Goal: Transaction & Acquisition: Subscribe to service/newsletter

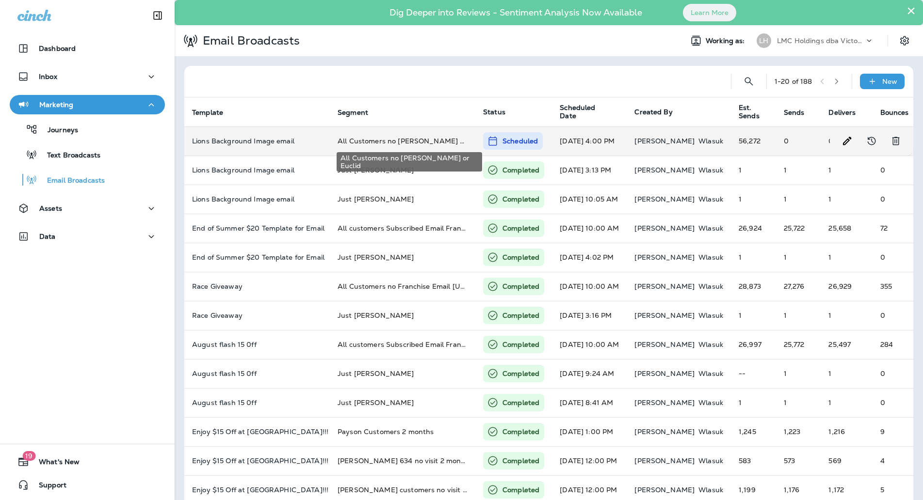
click at [382, 139] on span "All Customers no [PERSON_NAME] or Euclid" at bounding box center [414, 141] width 152 height 9
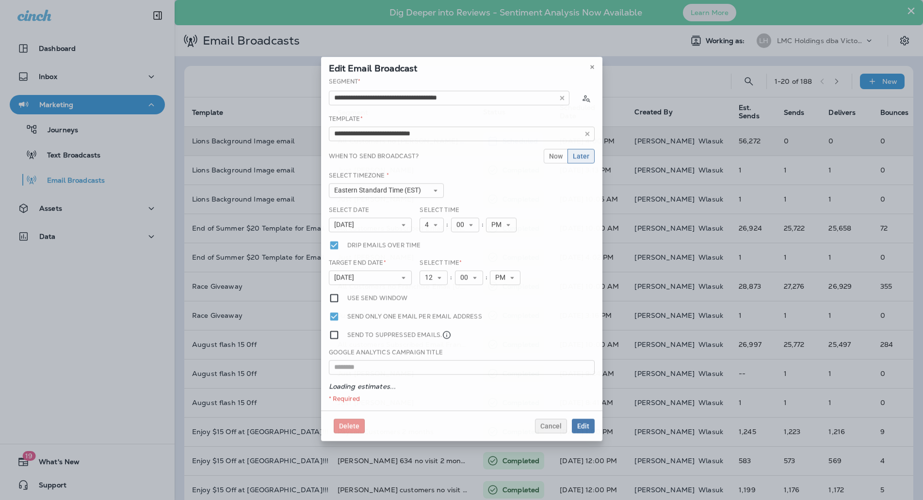
type input "**********"
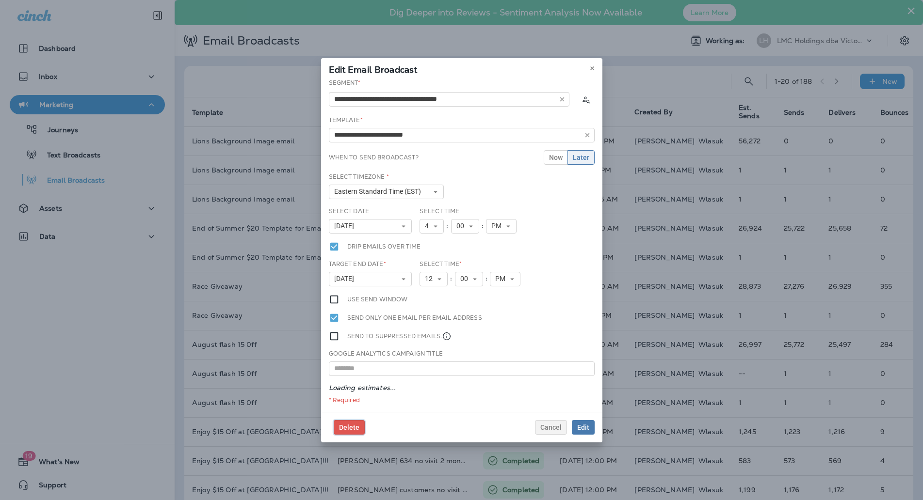
click at [346, 429] on span "Delete" at bounding box center [349, 427] width 20 height 7
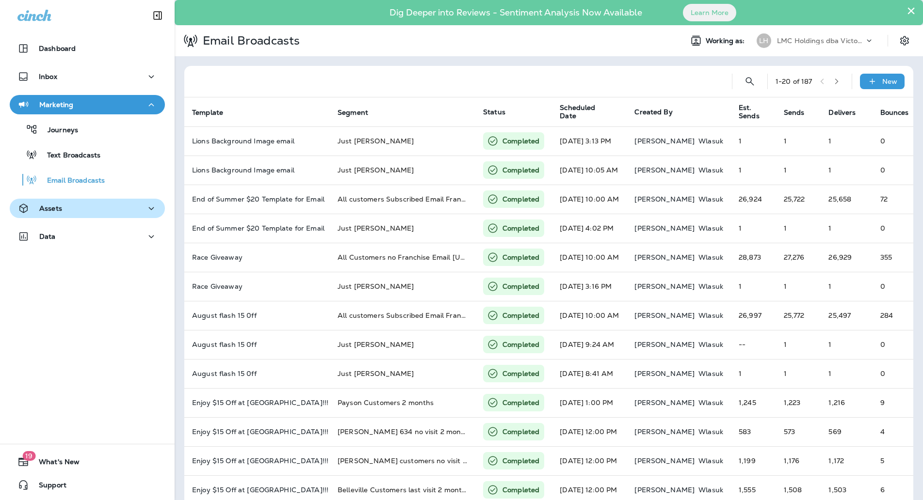
click at [83, 208] on div "Assets" at bounding box center [87, 209] width 140 height 12
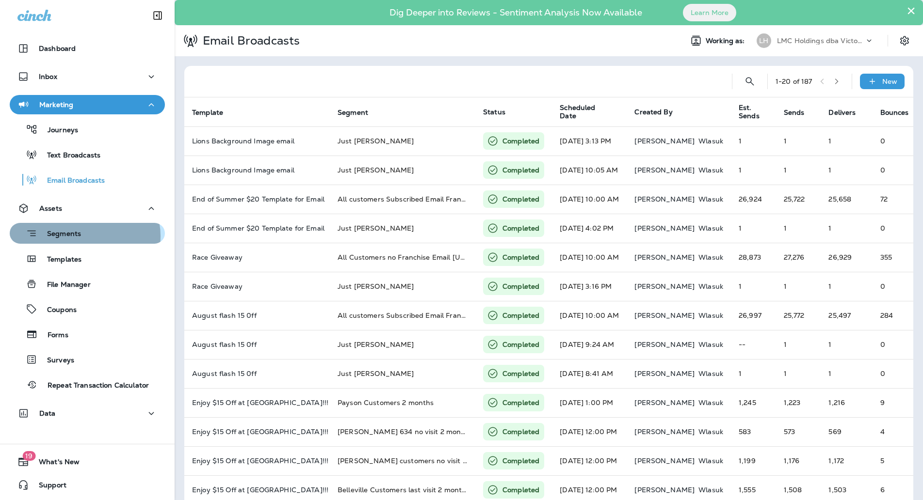
drag, startPoint x: 84, startPoint y: 236, endPoint x: 98, endPoint y: 234, distance: 14.7
click at [85, 236] on div "Segments" at bounding box center [87, 233] width 147 height 15
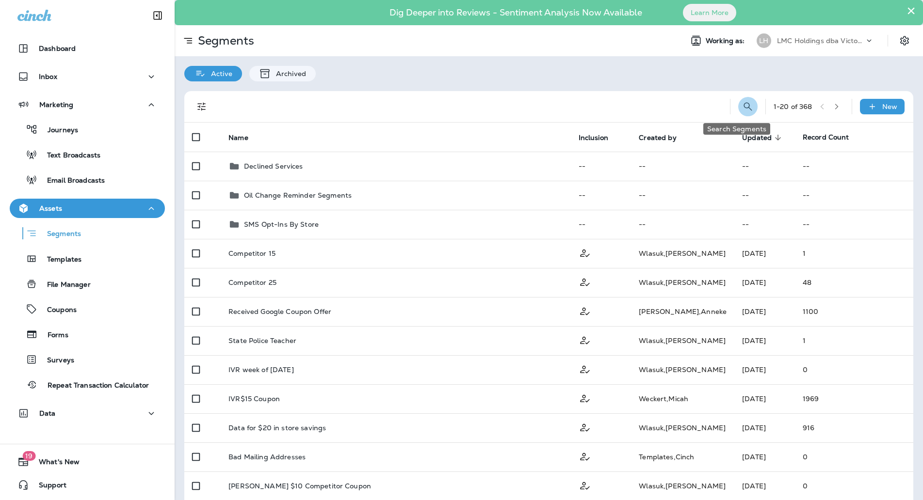
click at [742, 105] on icon "Search Segments" at bounding box center [748, 107] width 12 height 12
click at [691, 102] on input "text" at bounding box center [705, 106] width 86 height 26
click at [688, 102] on input "text" at bounding box center [705, 106] width 86 height 26
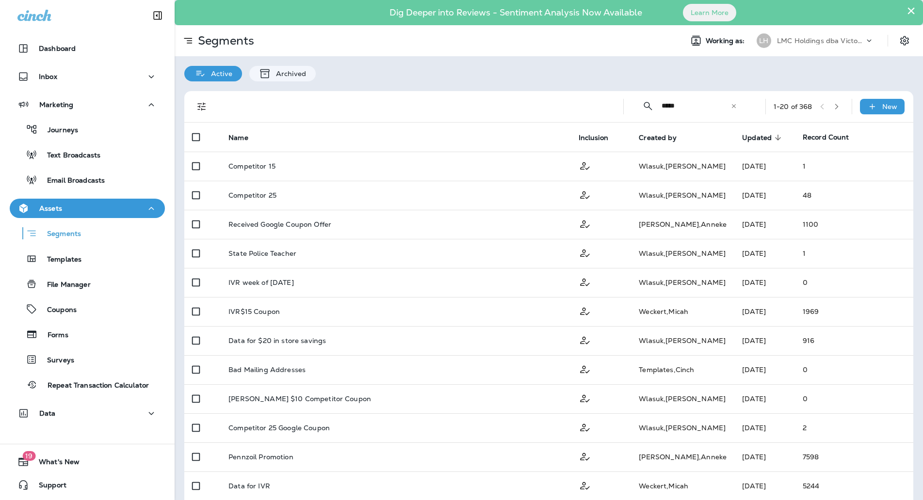
type input "******"
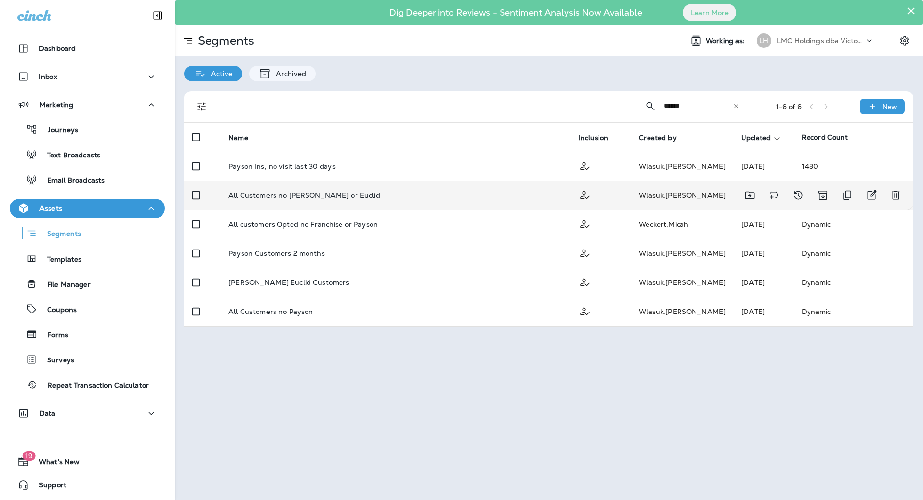
click at [410, 197] on div "All Customers no Florence Payson or Euclid" at bounding box center [395, 196] width 334 height 8
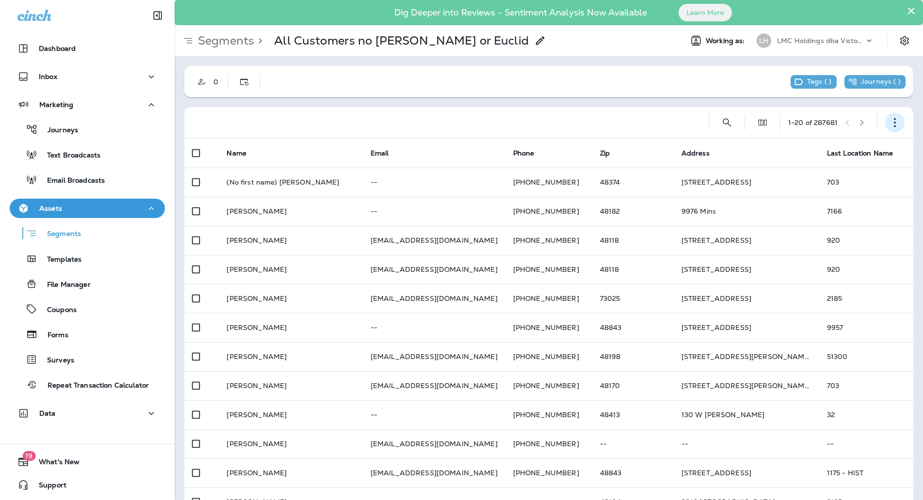
click at [885, 128] on button "button" at bounding box center [894, 122] width 19 height 19
click at [890, 126] on icon "button" at bounding box center [895, 123] width 10 height 10
click at [828, 147] on p "Edit Segment" at bounding box center [821, 148] width 50 height 8
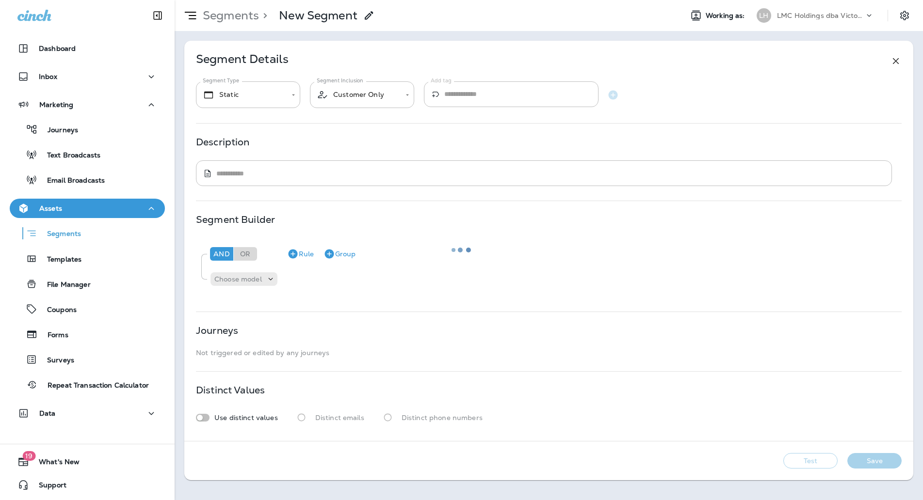
type input "*******"
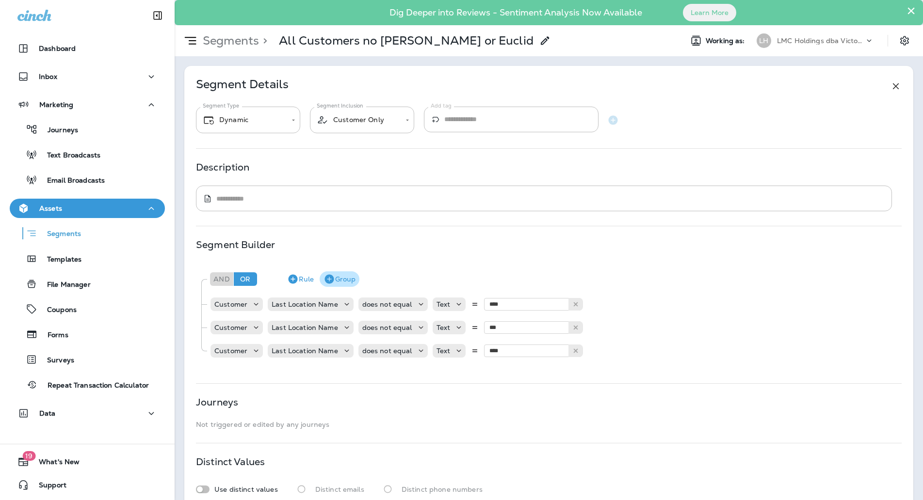
click at [331, 278] on icon "button" at bounding box center [328, 279] width 9 height 9
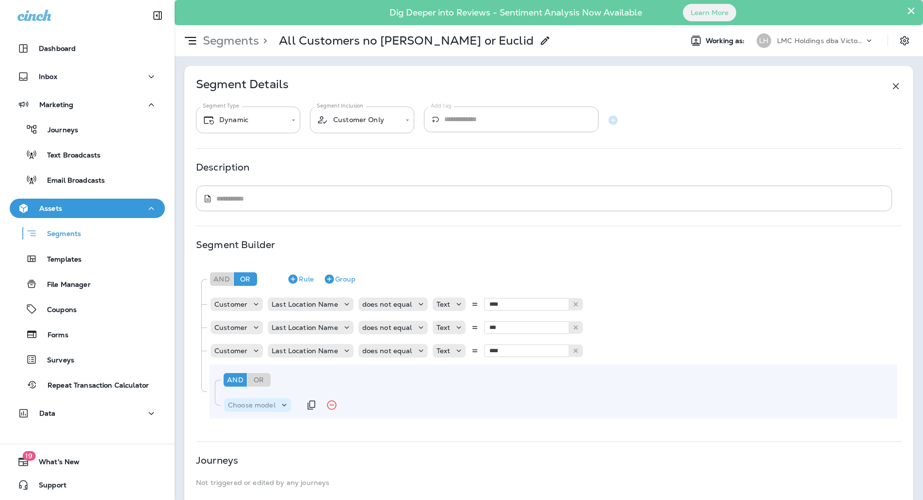
click at [272, 402] on p "Choose model" at bounding box center [252, 406] width 48 height 8
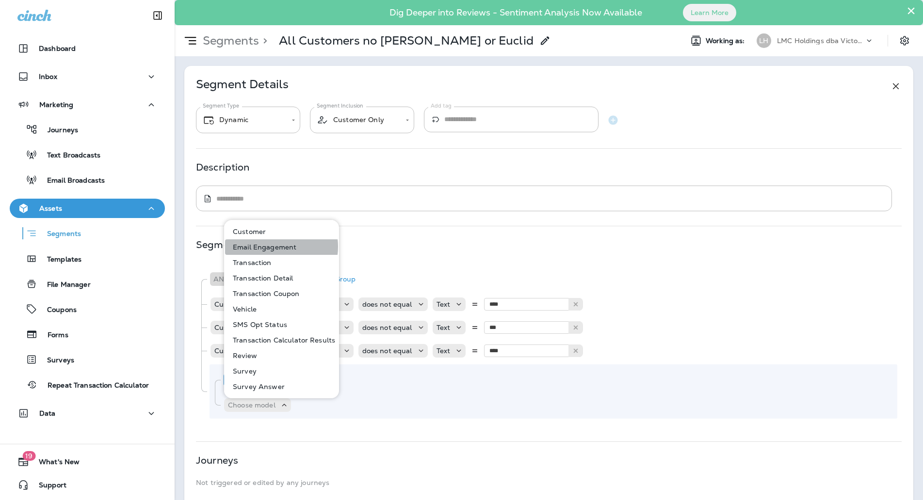
click at [274, 247] on p "Email Engagement" at bounding box center [262, 247] width 67 height 8
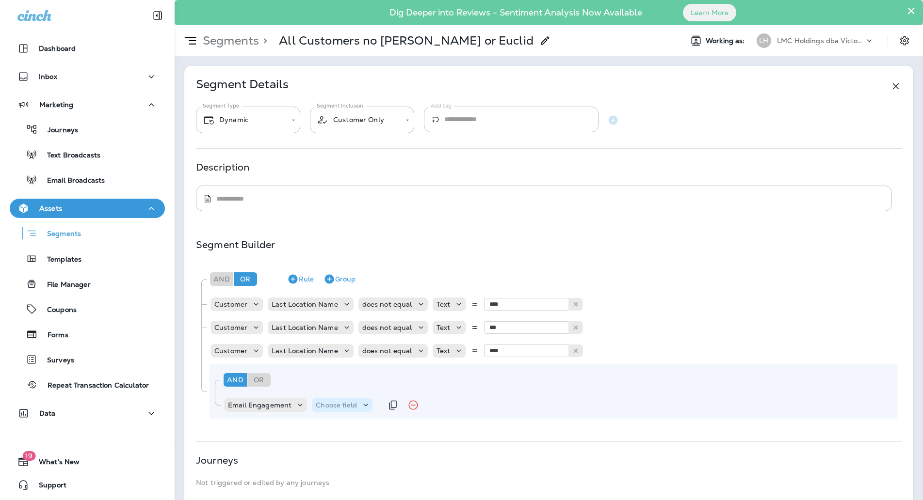
click at [334, 412] on div "Choose field" at bounding box center [342, 406] width 61 height 14
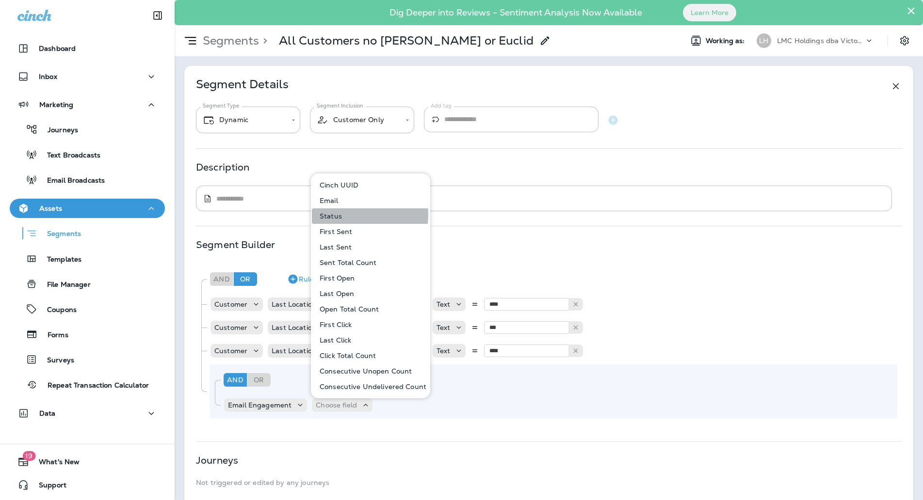
click at [351, 214] on button "Status" at bounding box center [371, 217] width 118 height 16
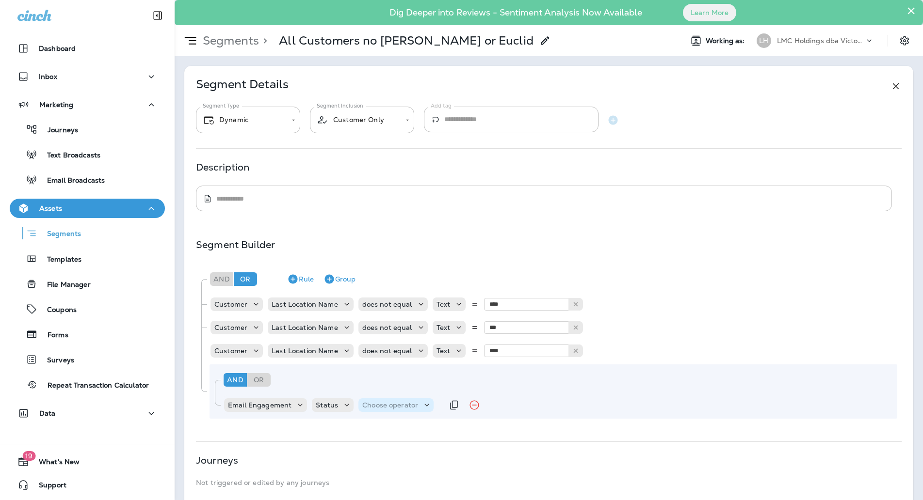
click at [386, 411] on div "Choose operator" at bounding box center [395, 406] width 75 height 14
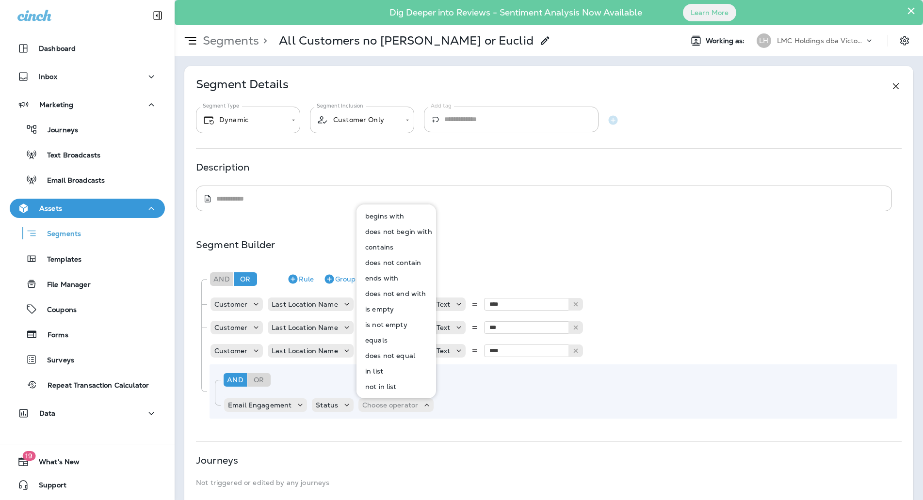
click at [382, 337] on p "equals" at bounding box center [374, 341] width 26 height 8
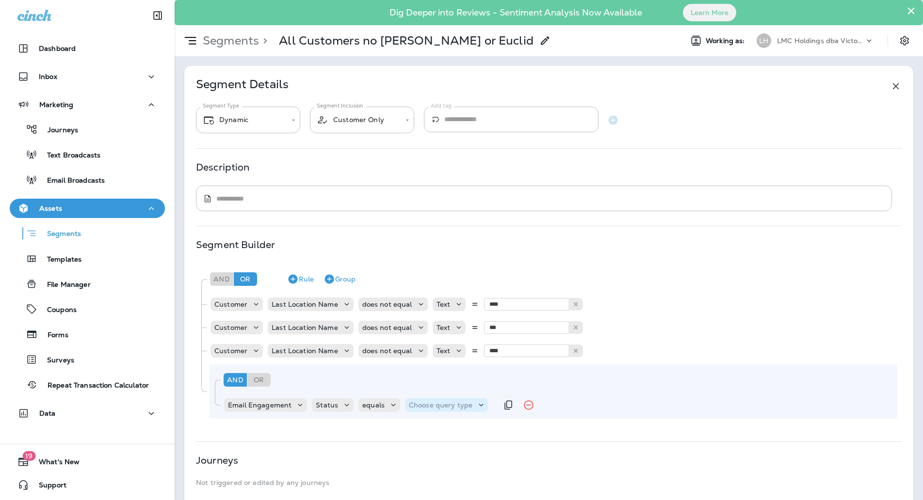
click at [439, 405] on p "Choose query type" at bounding box center [441, 406] width 64 height 8
click at [429, 424] on button "Text" at bounding box center [432, 430] width 56 height 16
click at [487, 408] on input "text" at bounding box center [505, 405] width 97 height 13
type input "**********"
click at [484, 419] on div "**********" at bounding box center [548, 343] width 705 height 159
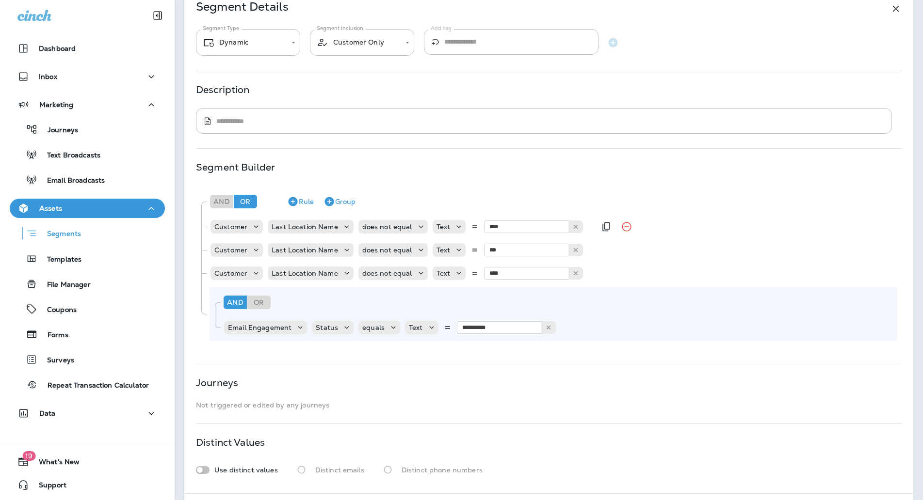
scroll to position [120, 0]
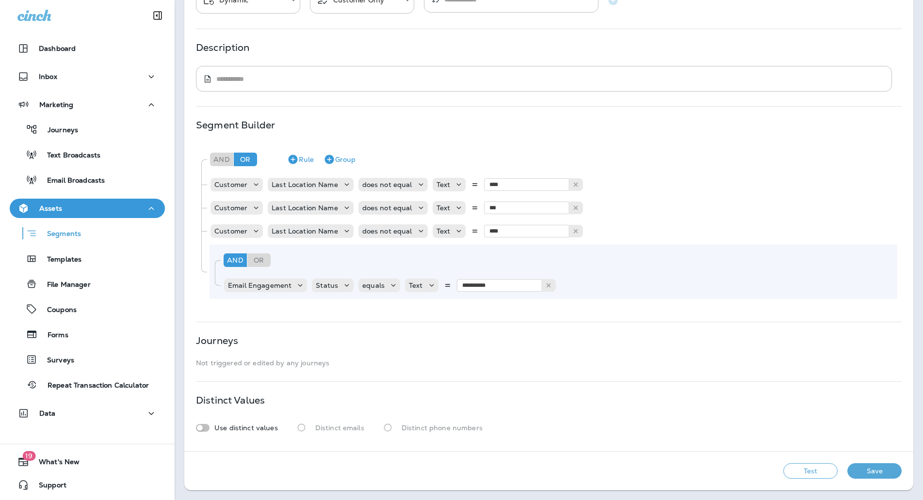
click at [794, 474] on button "Test" at bounding box center [810, 472] width 54 height 16
click at [742, 468] on button "Get Total" at bounding box center [742, 472] width 64 height 16
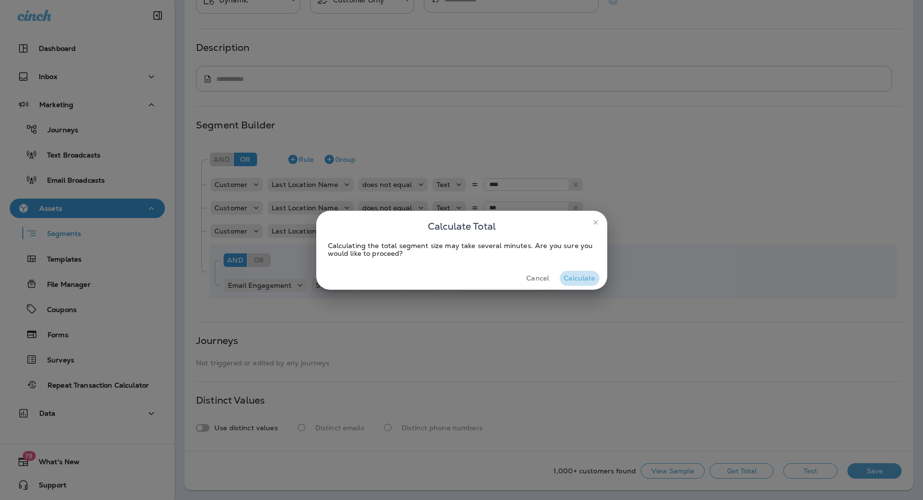
click at [585, 282] on button "Calculate" at bounding box center [579, 278] width 39 height 15
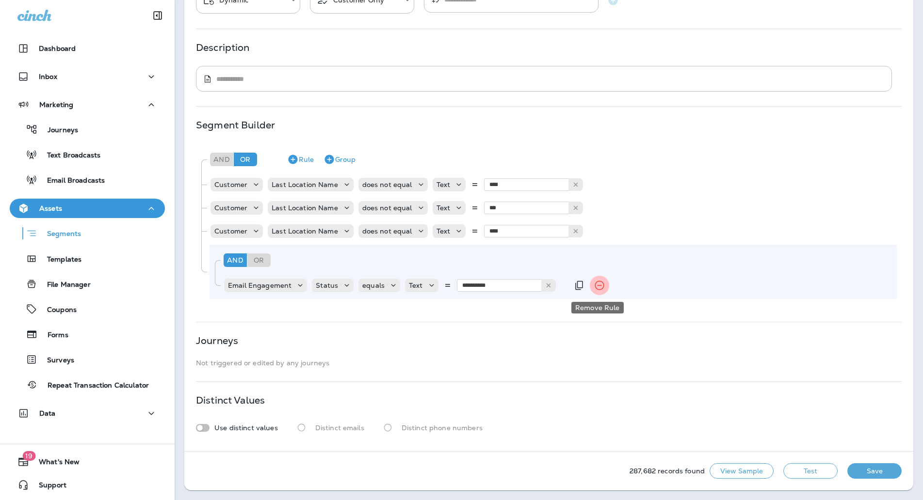
click at [594, 290] on icon "Remove Rule" at bounding box center [600, 286] width 12 height 12
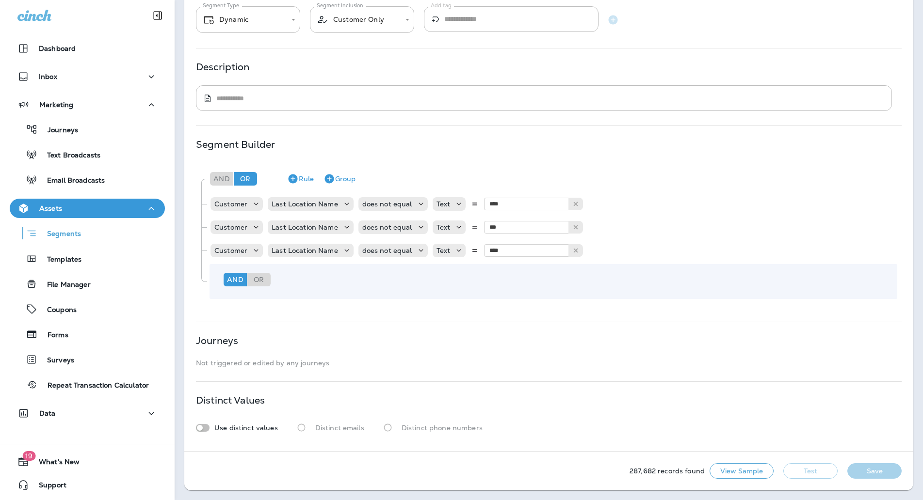
scroll to position [100, 0]
click at [739, 472] on button "View Sample" at bounding box center [742, 472] width 64 height 16
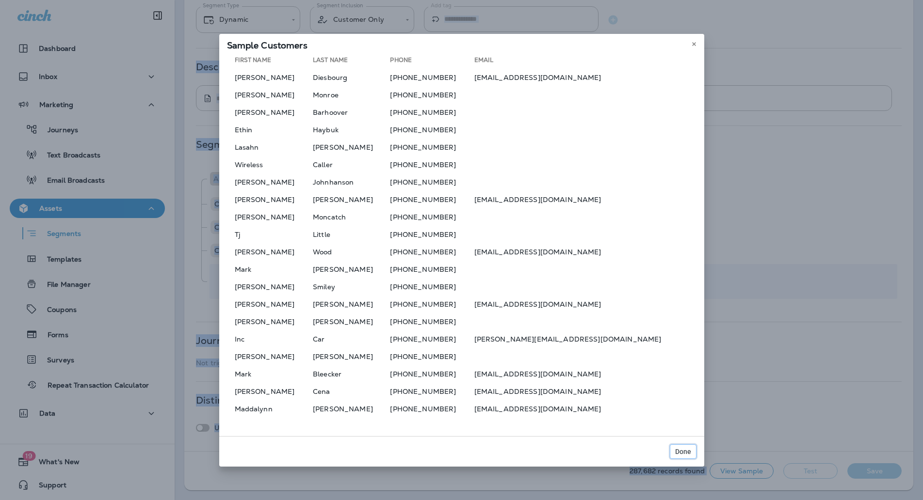
click at [684, 450] on span "Done" at bounding box center [683, 452] width 16 height 7
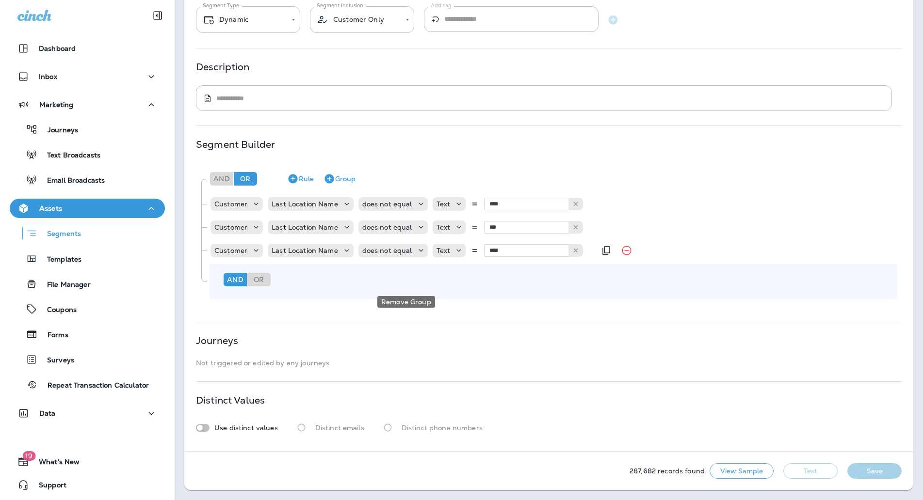
click at [404, 281] on icon "Remove Group" at bounding box center [406, 280] width 12 height 12
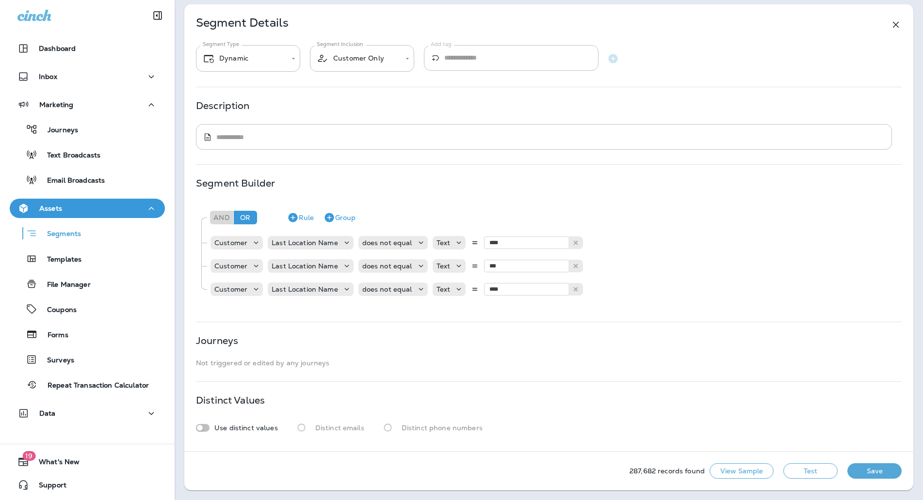
click at [796, 473] on button "Test" at bounding box center [810, 472] width 54 height 16
click at [750, 471] on button "Get Total" at bounding box center [742, 472] width 64 height 16
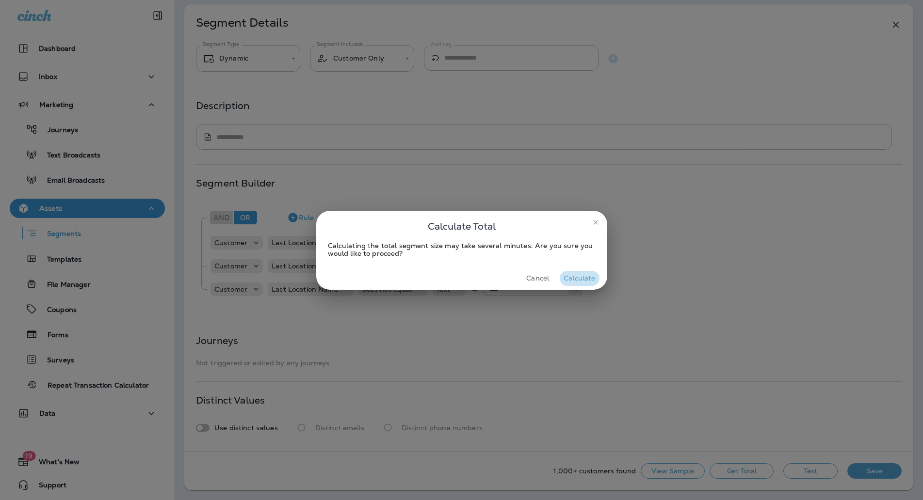
click at [590, 279] on button "Calculate" at bounding box center [579, 278] width 39 height 15
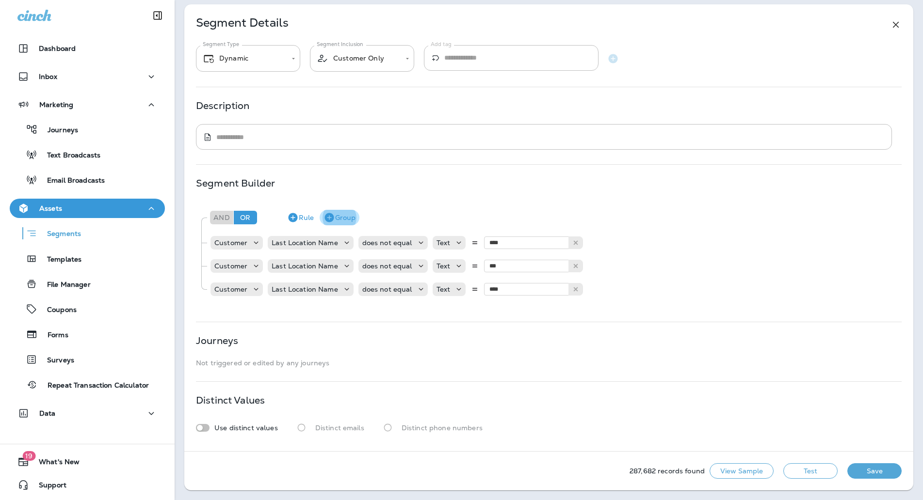
click at [336, 213] on button "Group" at bounding box center [340, 218] width 40 height 16
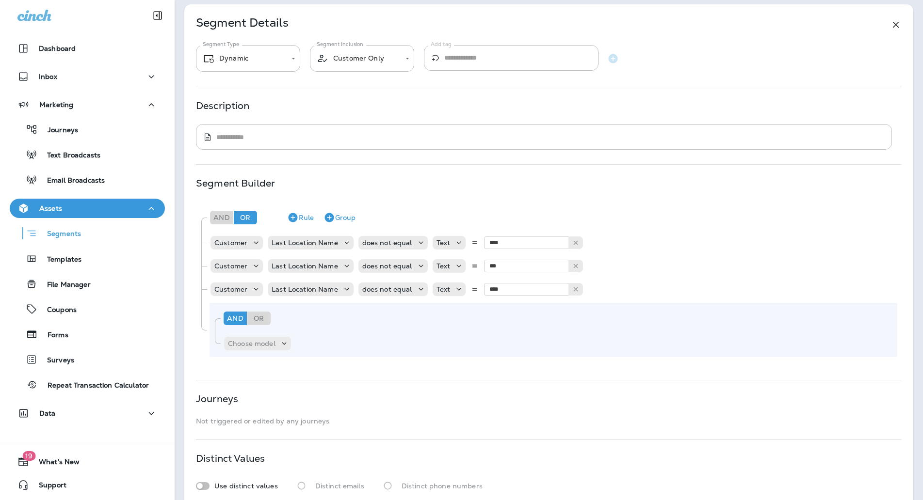
click at [261, 331] on div "And Or Rule Group Choose model" at bounding box center [554, 330] width 688 height 54
click at [266, 346] on p "Choose model" at bounding box center [252, 344] width 48 height 8
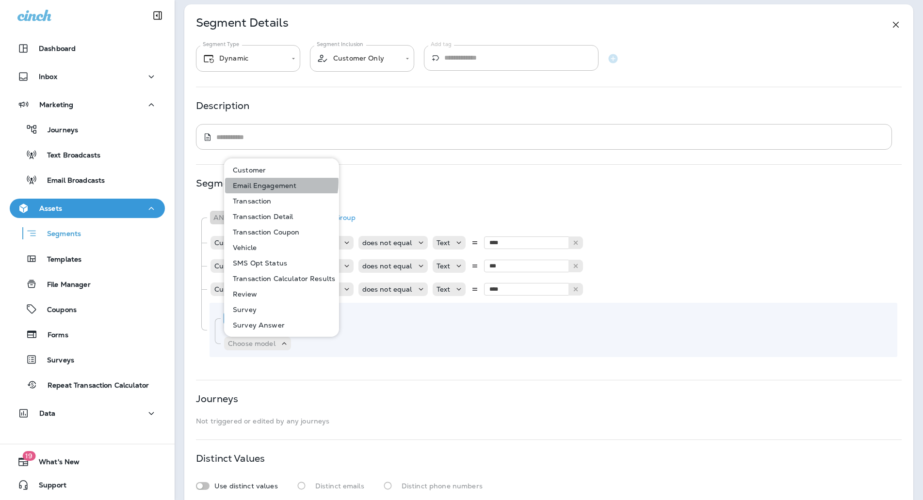
click at [275, 182] on p "Email Engagement" at bounding box center [262, 186] width 67 height 8
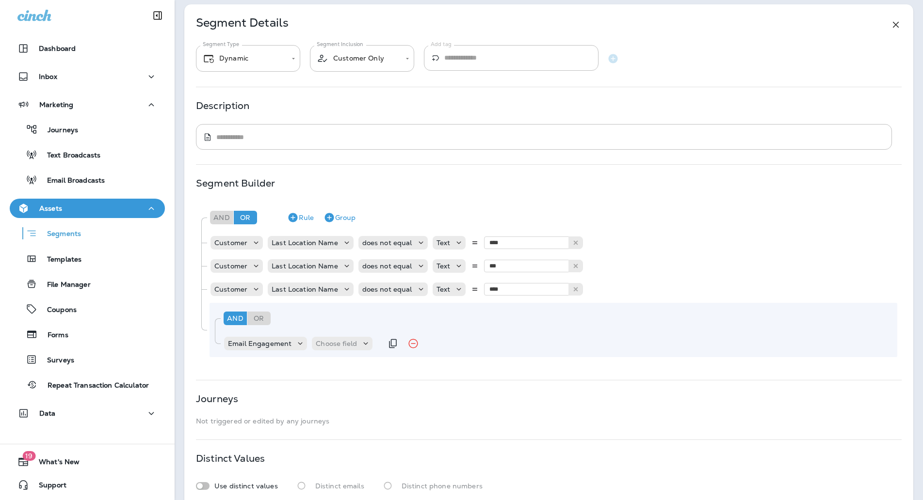
click at [339, 352] on div "Email Engagement Choose field" at bounding box center [302, 343] width 159 height 19
click at [338, 347] on p "Choose field" at bounding box center [336, 344] width 41 height 8
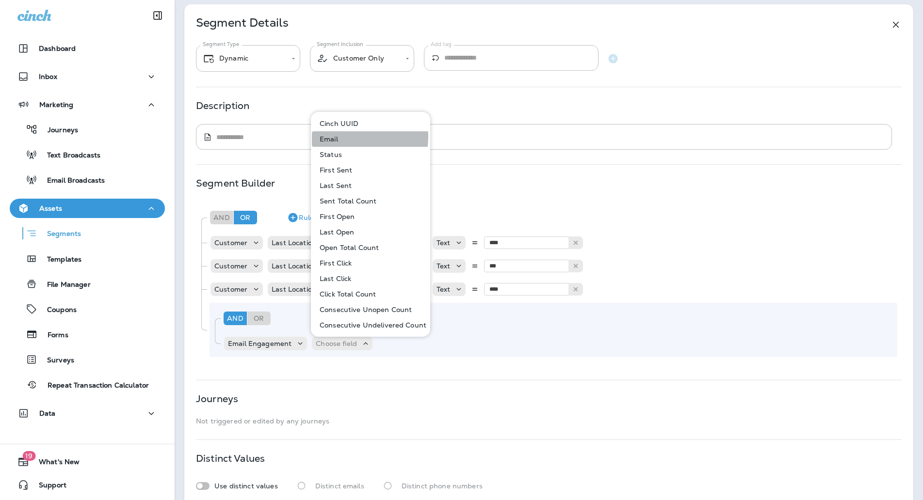
click at [347, 137] on button "Email" at bounding box center [371, 139] width 118 height 16
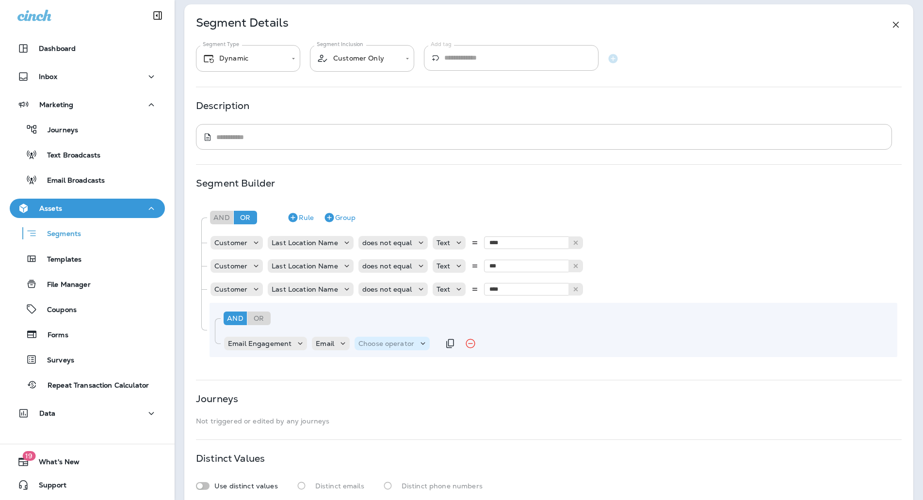
click at [369, 345] on p "Choose operator" at bounding box center [386, 344] width 56 height 8
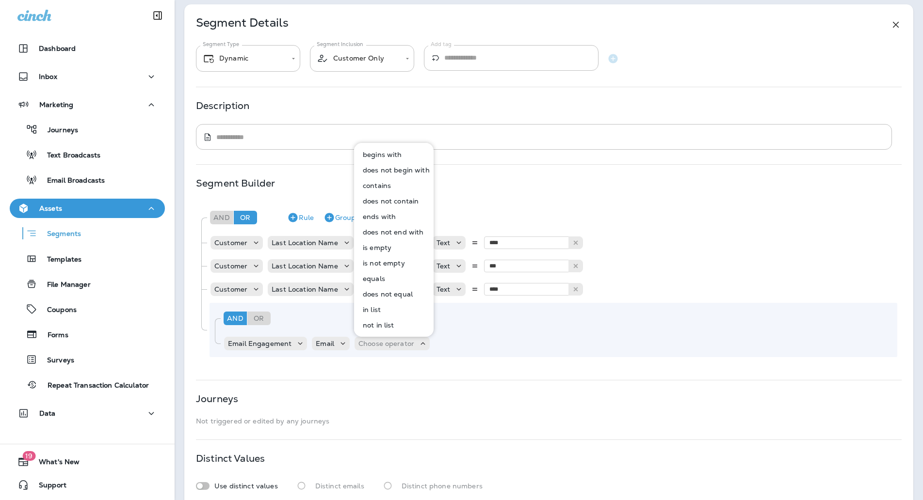
click at [382, 278] on p "equals" at bounding box center [372, 279] width 26 height 8
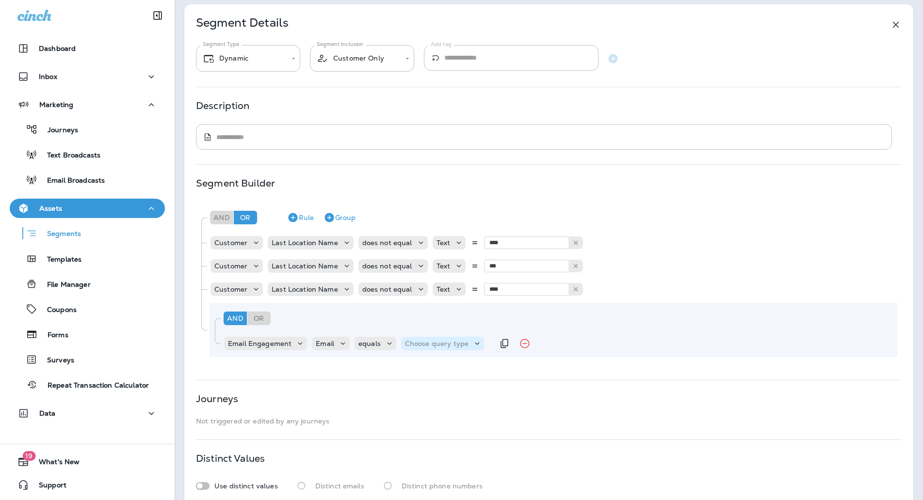
click at [437, 341] on p "Choose query type" at bounding box center [437, 344] width 64 height 8
click at [436, 364] on button "Text" at bounding box center [429, 368] width 56 height 16
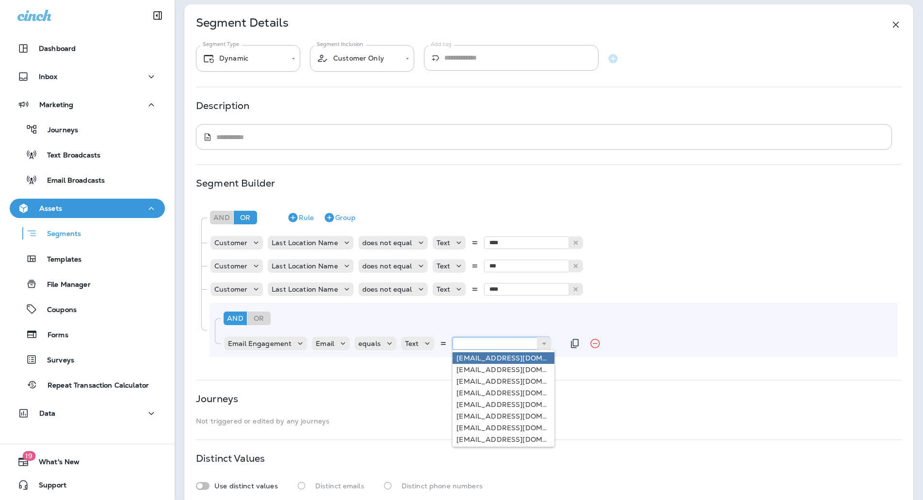
click at [493, 346] on input "text" at bounding box center [500, 344] width 97 height 13
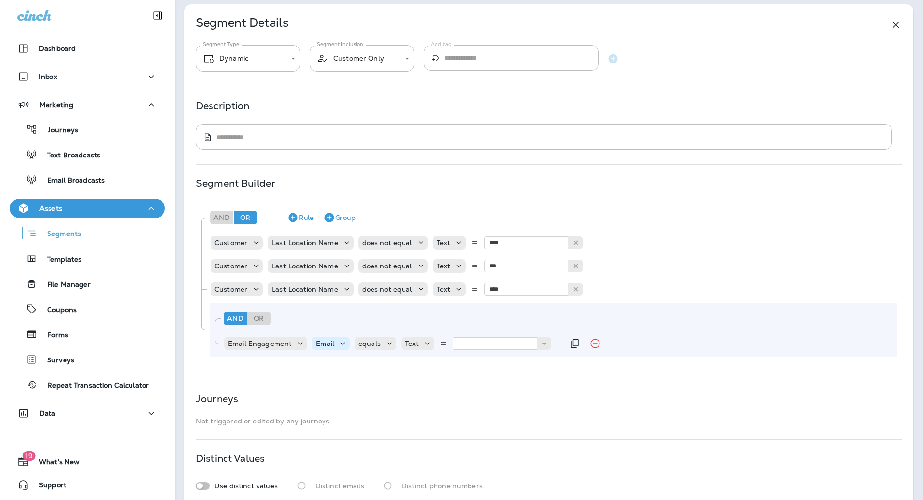
click at [316, 339] on div "Email" at bounding box center [331, 344] width 38 height 10
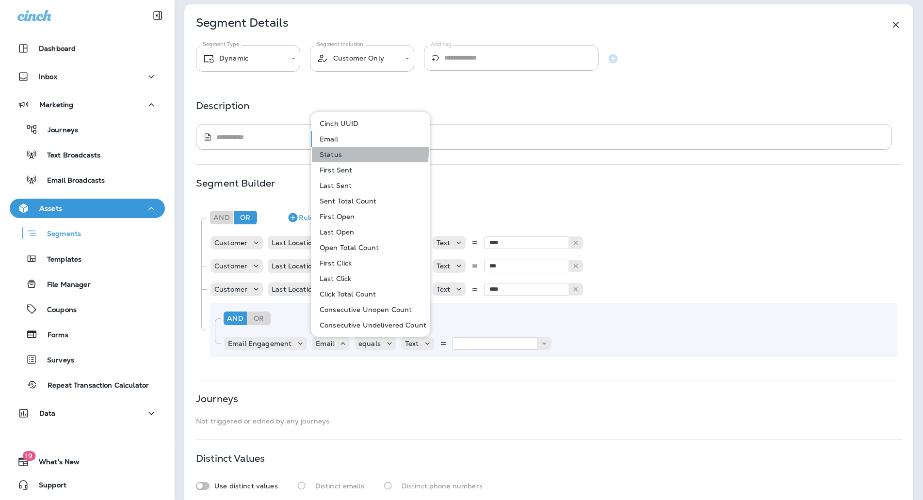
click at [342, 151] on button "Status" at bounding box center [371, 155] width 118 height 16
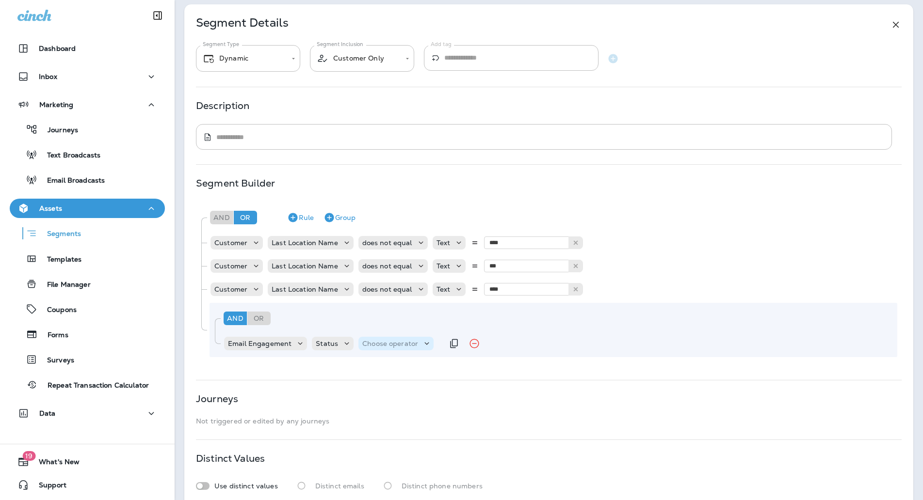
click at [392, 350] on div "Choose operator" at bounding box center [395, 344] width 75 height 14
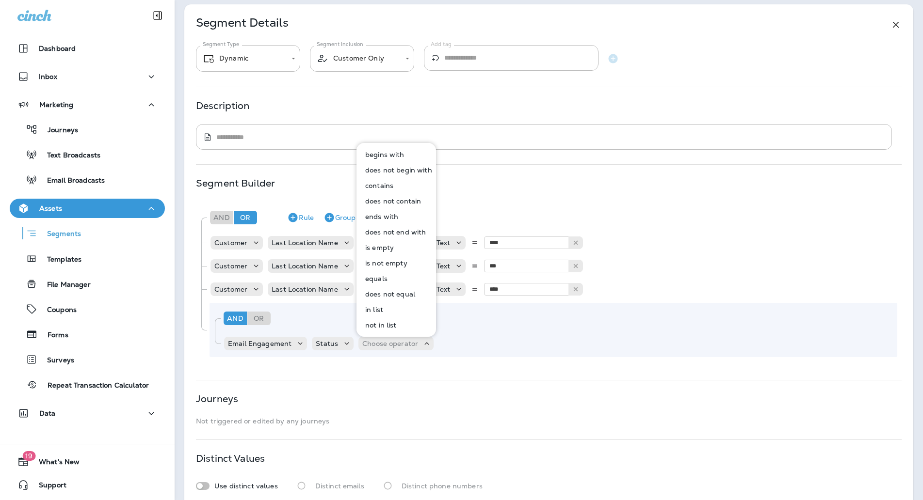
click at [385, 278] on p "equals" at bounding box center [374, 279] width 26 height 8
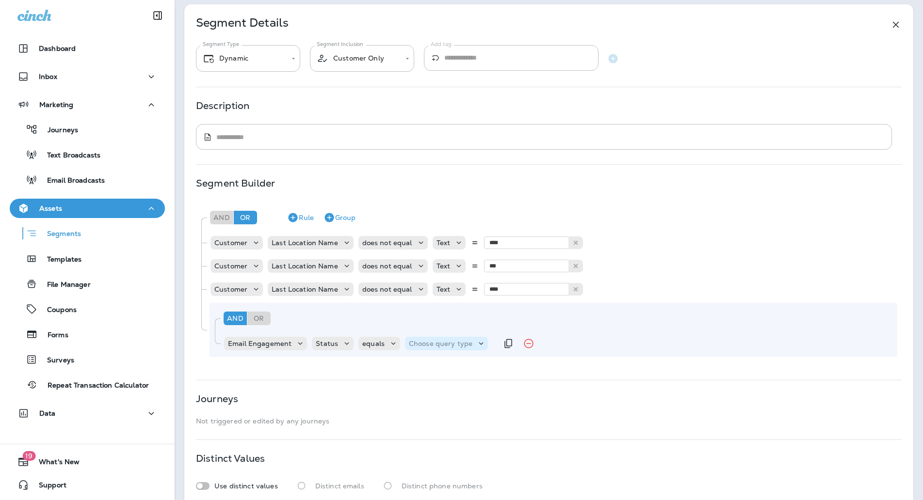
click at [430, 345] on p "Choose query type" at bounding box center [441, 344] width 64 height 8
click at [430, 369] on button "Text" at bounding box center [432, 368] width 56 height 16
click at [476, 349] on input "text" at bounding box center [505, 344] width 97 height 13
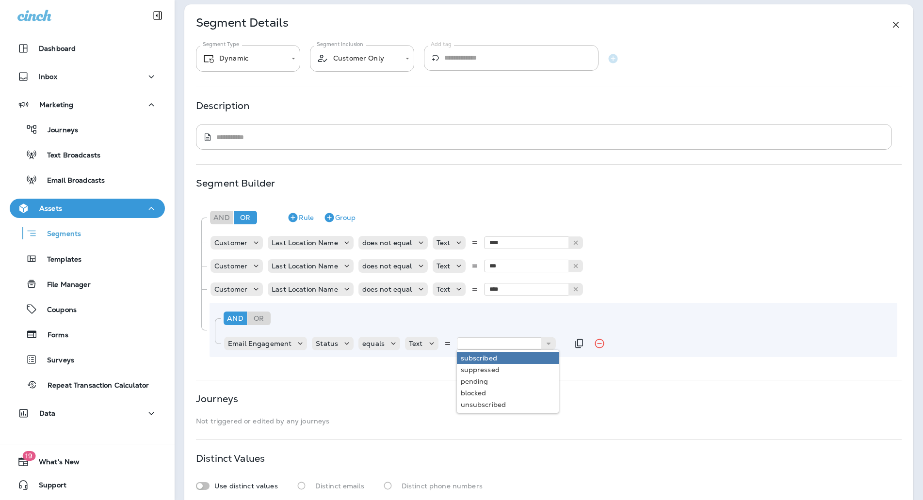
type input "**********"
click at [475, 359] on div "**********" at bounding box center [548, 281] width 705 height 159
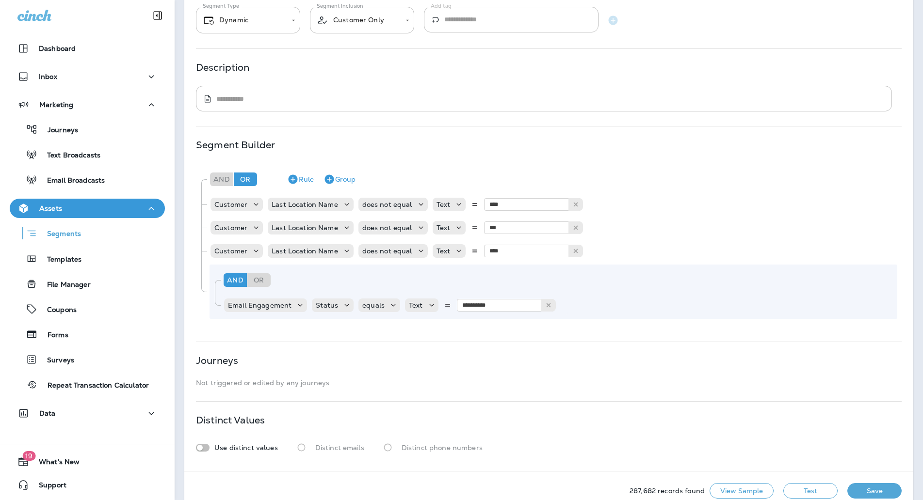
scroll to position [120, 0]
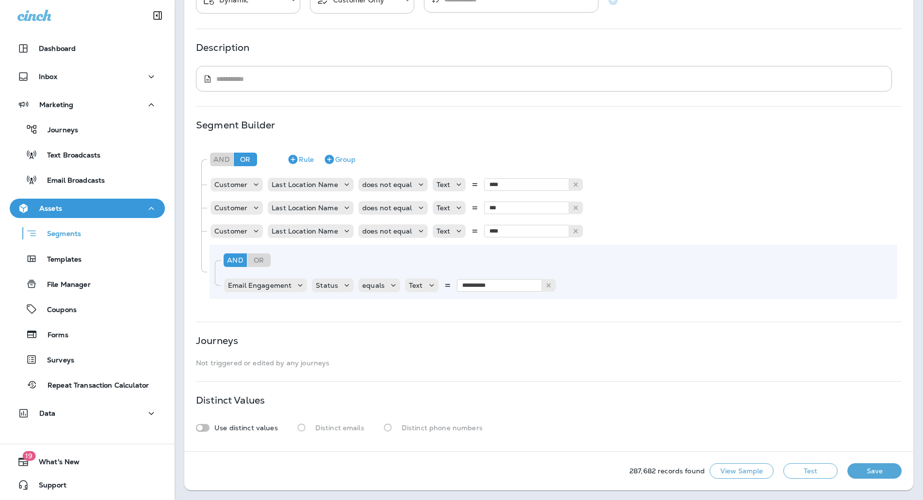
click at [807, 466] on button "Test" at bounding box center [810, 472] width 54 height 16
click at [742, 470] on button "Get Total" at bounding box center [742, 472] width 64 height 16
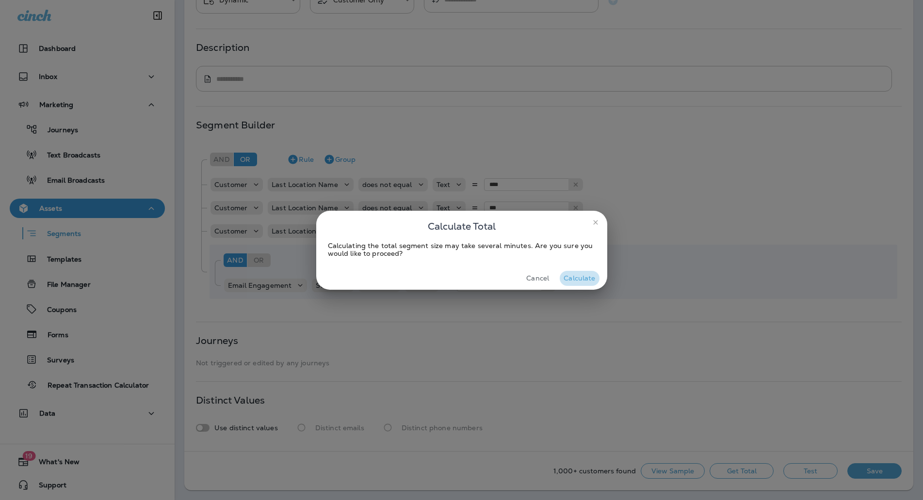
click at [584, 274] on button "Calculate" at bounding box center [579, 278] width 39 height 15
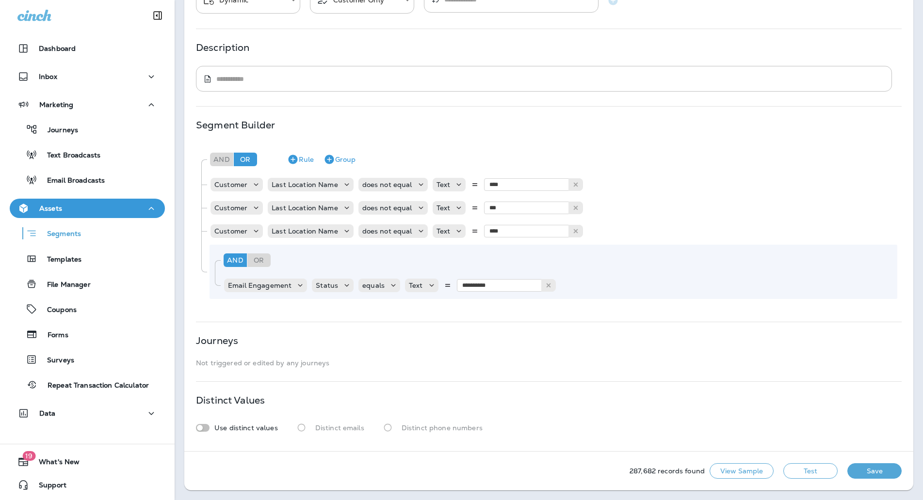
click at [869, 474] on button "Save" at bounding box center [874, 472] width 54 height 16
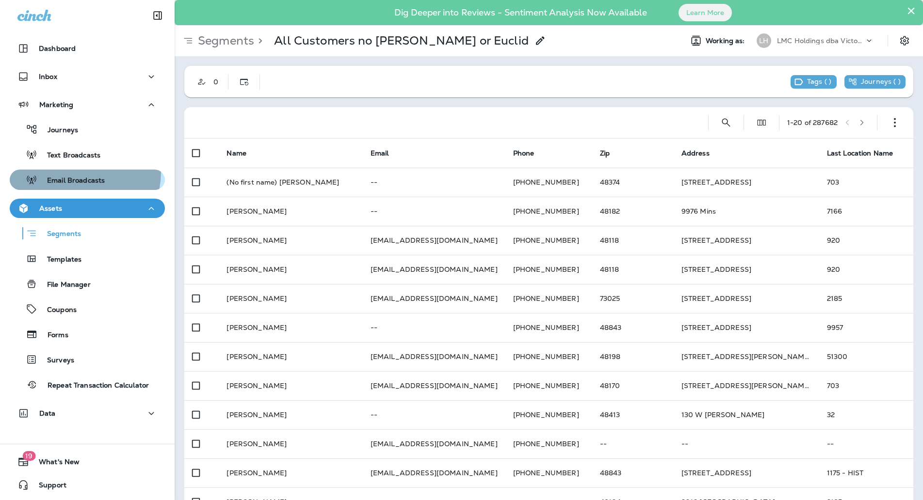
click at [76, 173] on div "Email Broadcasts" at bounding box center [59, 180] width 91 height 15
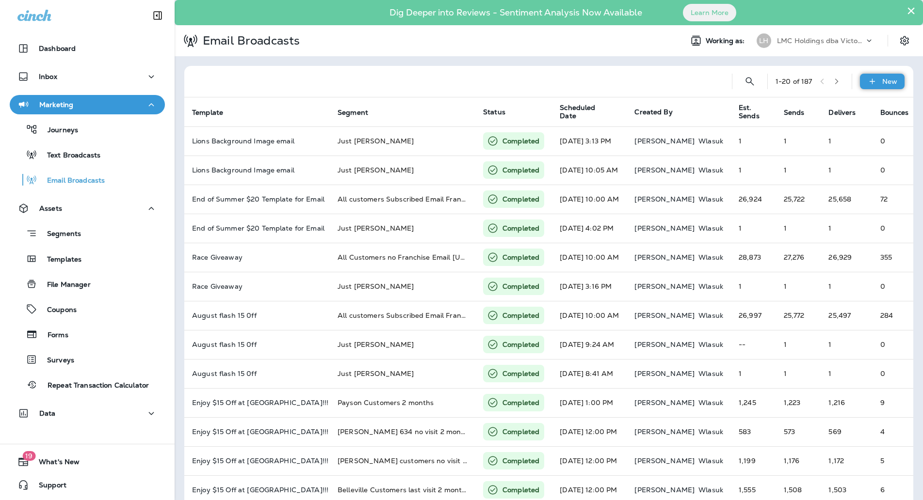
click at [867, 83] on icon at bounding box center [872, 82] width 10 height 10
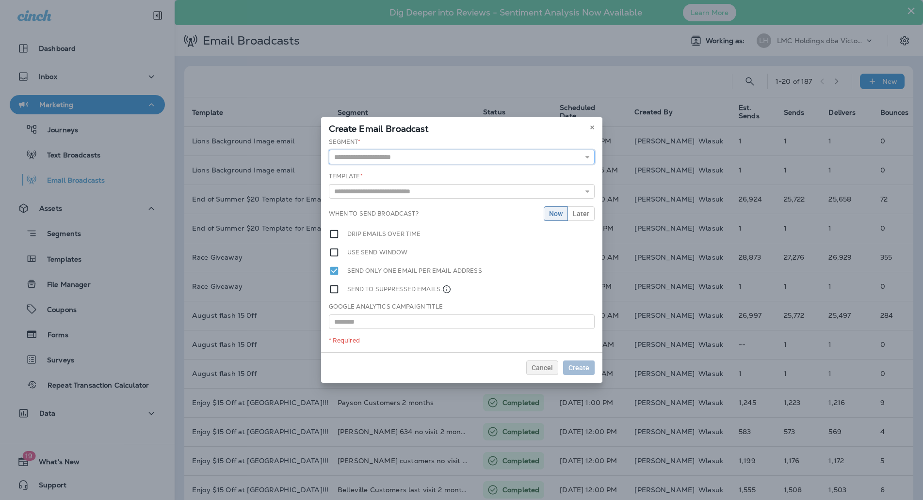
click at [359, 155] on input "text" at bounding box center [462, 157] width 266 height 15
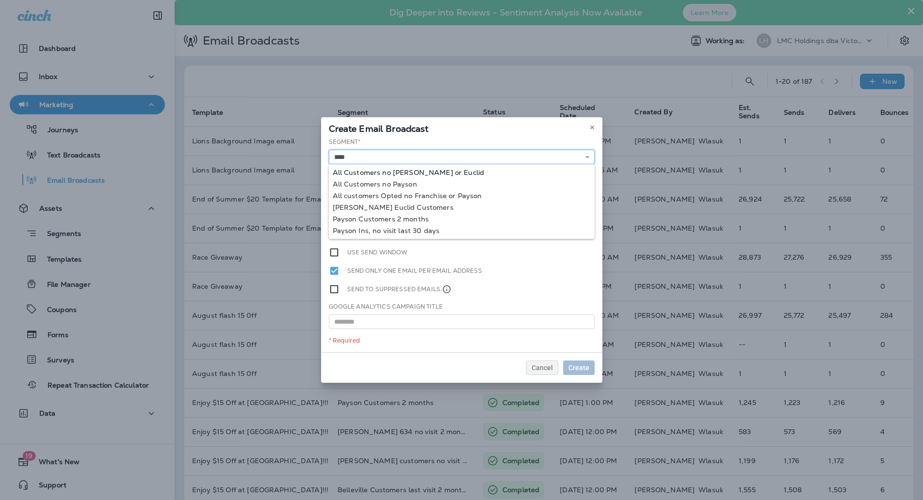
type input "**********"
click at [414, 174] on div "**********" at bounding box center [461, 245] width 281 height 215
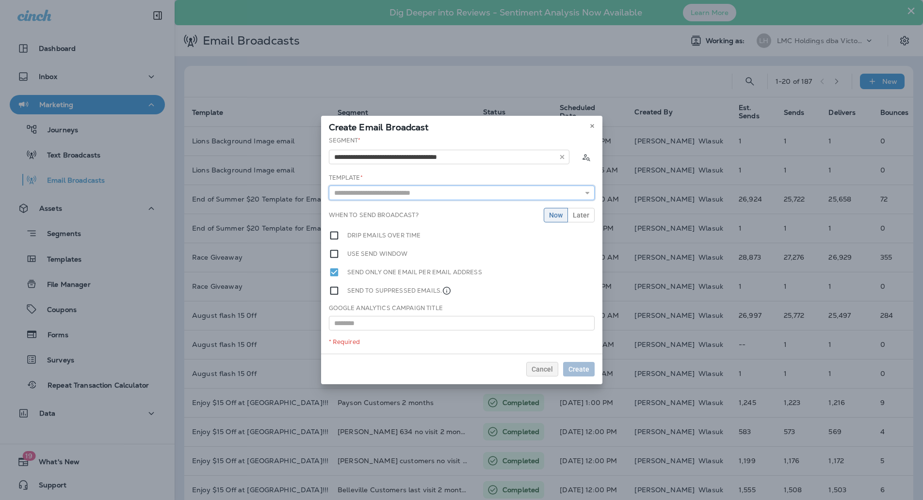
click at [415, 193] on input "text" at bounding box center [462, 193] width 266 height 15
type input "**********"
click at [417, 210] on div "**********" at bounding box center [461, 245] width 281 height 218
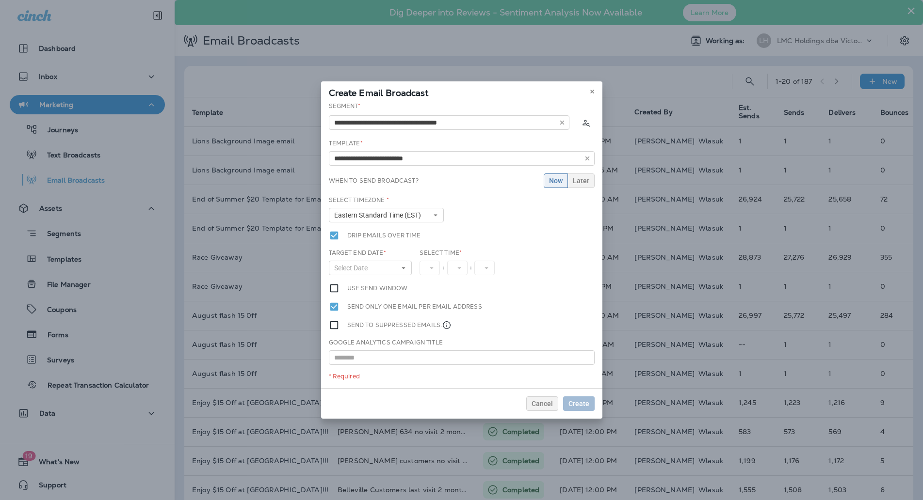
click at [584, 218] on div "Select Timezone * Eastern Standard Time (EST) Eastern Standard Time (EST) Centr…" at bounding box center [462, 213] width 274 height 34
click at [583, 177] on span "Later" at bounding box center [581, 180] width 16 height 7
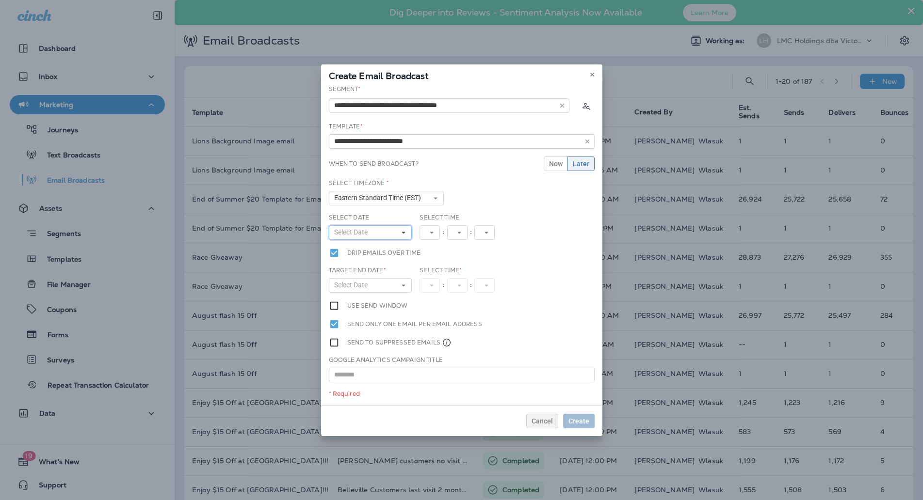
click at [395, 232] on button "Select Date" at bounding box center [370, 233] width 83 height 15
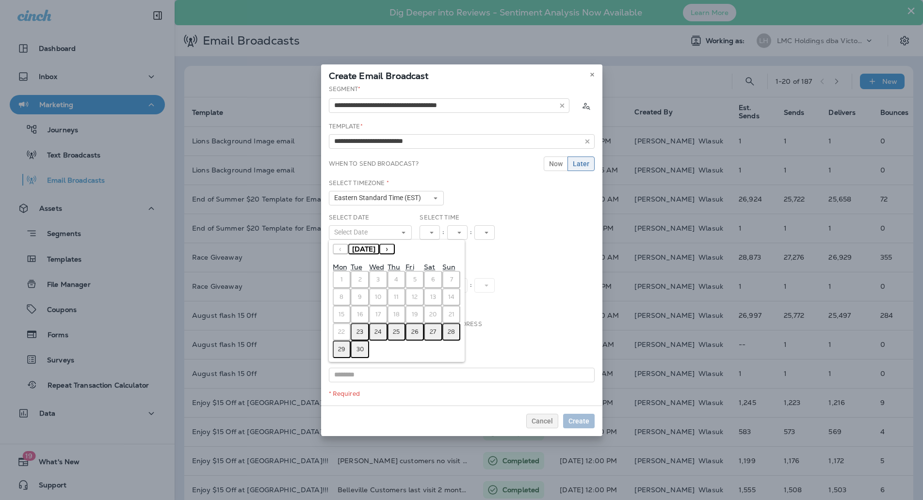
click at [360, 329] on abbr "23" at bounding box center [359, 332] width 7 height 8
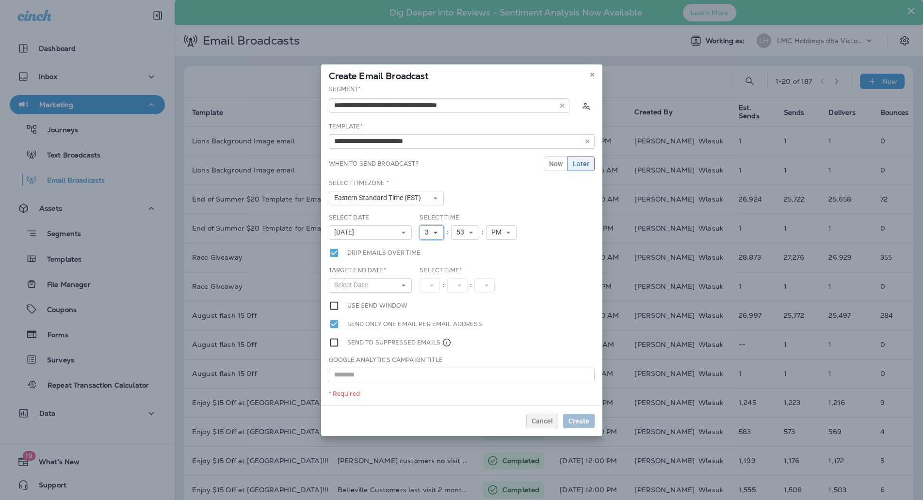
click at [439, 231] on button "3" at bounding box center [432, 233] width 24 height 15
click at [430, 280] on link "4" at bounding box center [432, 279] width 24 height 12
click at [461, 232] on span "53" at bounding box center [462, 232] width 12 height 8
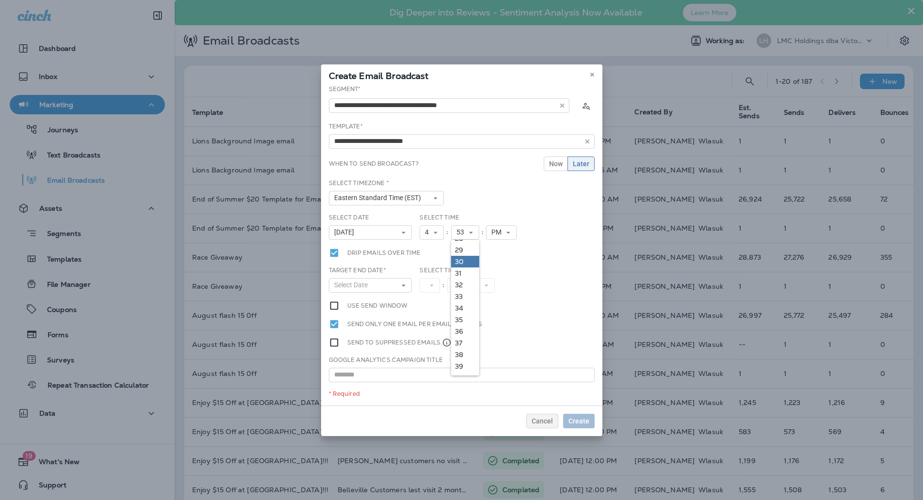
click at [462, 260] on link "30" at bounding box center [465, 262] width 28 height 12
click at [386, 282] on button "Select Date" at bounding box center [370, 285] width 83 height 15
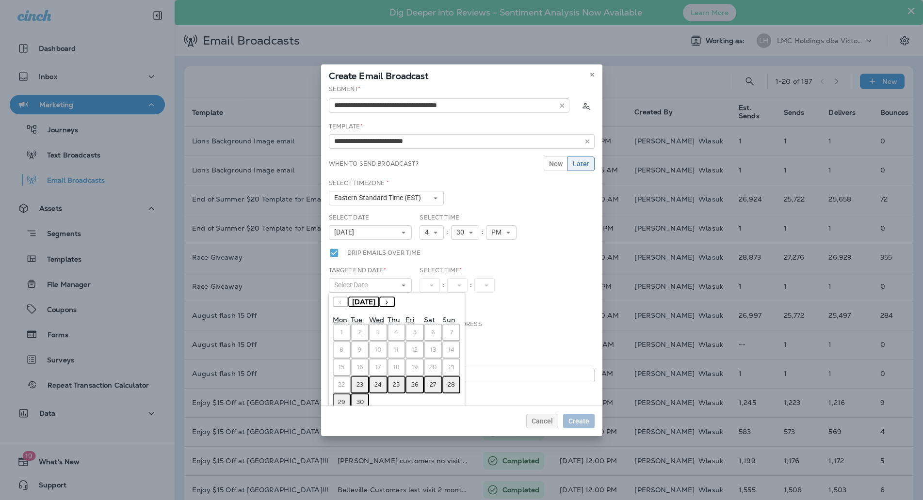
click at [360, 387] on abbr "23" at bounding box center [359, 385] width 7 height 8
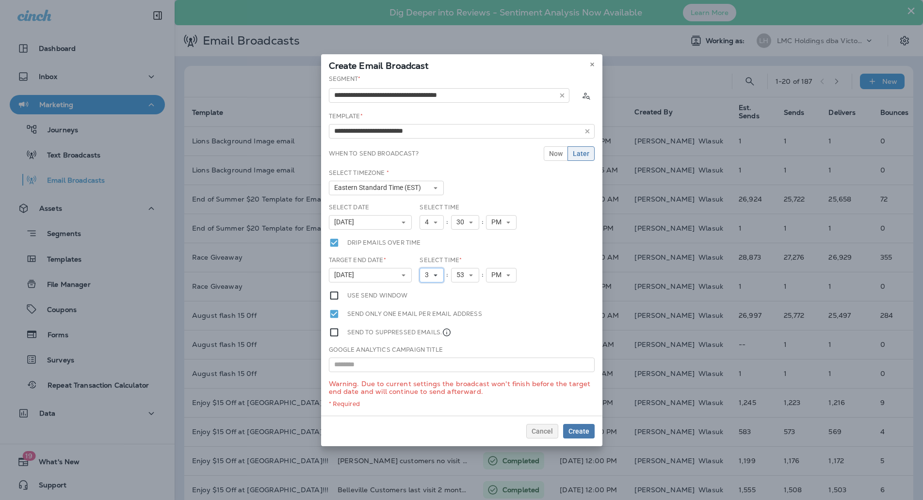
click at [434, 278] on icon at bounding box center [436, 276] width 6 height 6
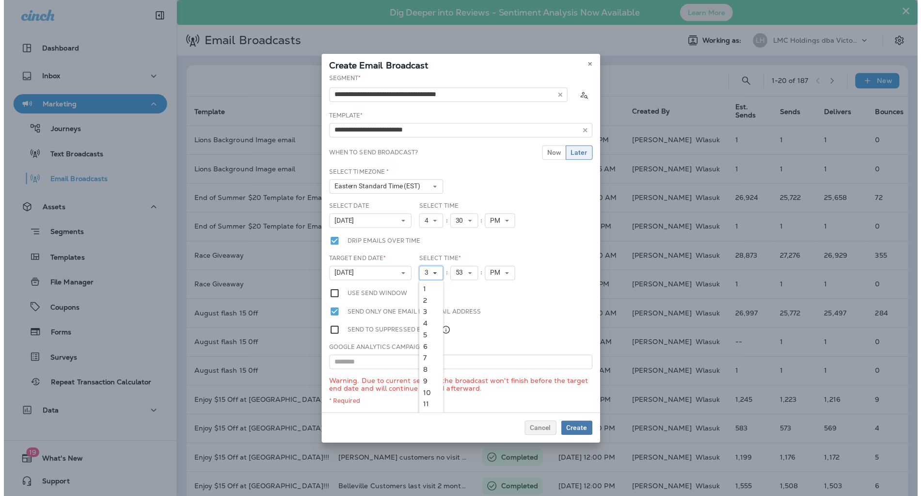
scroll to position [9, 0]
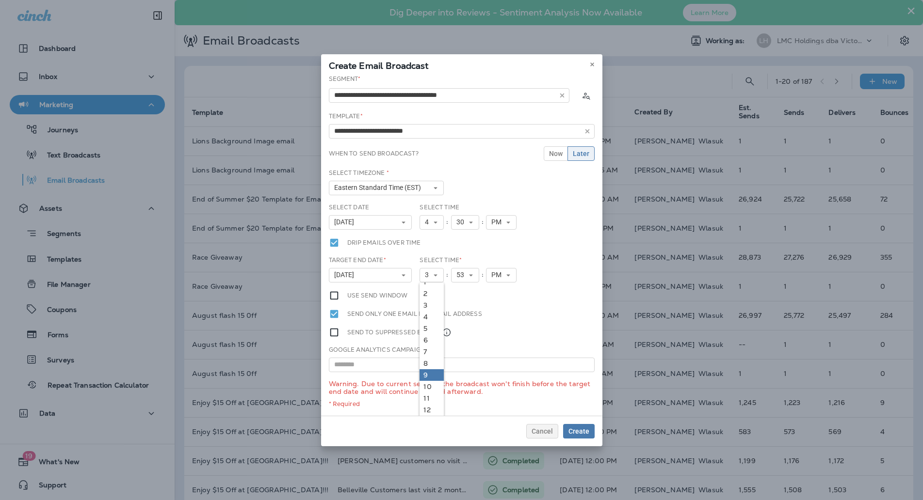
click at [426, 371] on link "9" at bounding box center [432, 376] width 24 height 12
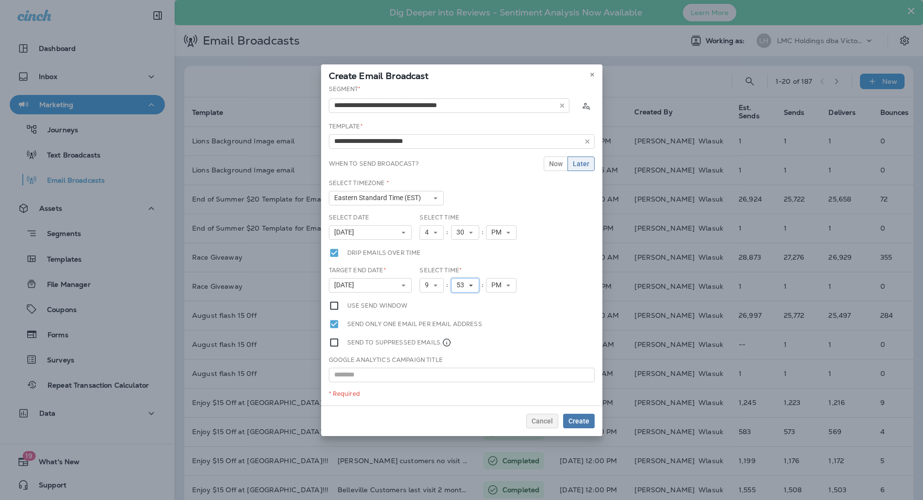
click at [473, 287] on button "53" at bounding box center [465, 285] width 28 height 15
click at [462, 296] on link "00" at bounding box center [465, 301] width 28 height 12
click at [576, 414] on button "Create" at bounding box center [579, 421] width 32 height 15
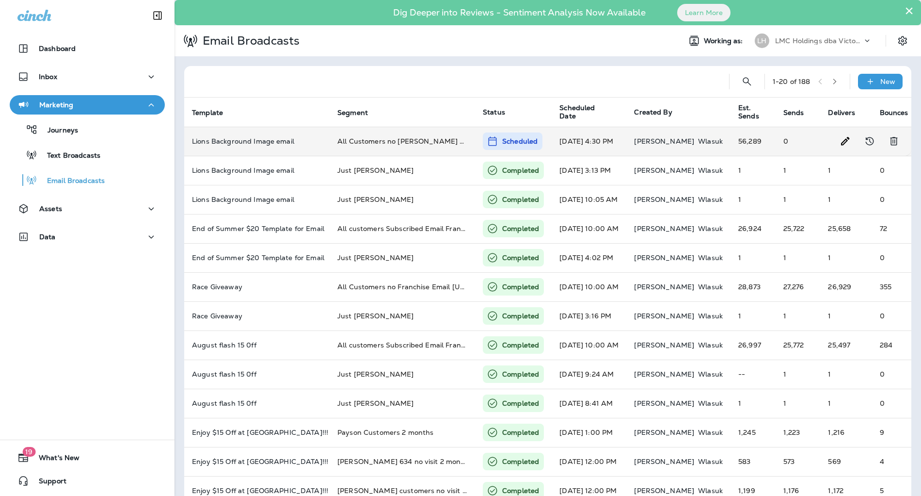
click at [590, 141] on td "Sep 23, 2025 4:30 PM" at bounding box center [589, 141] width 75 height 29
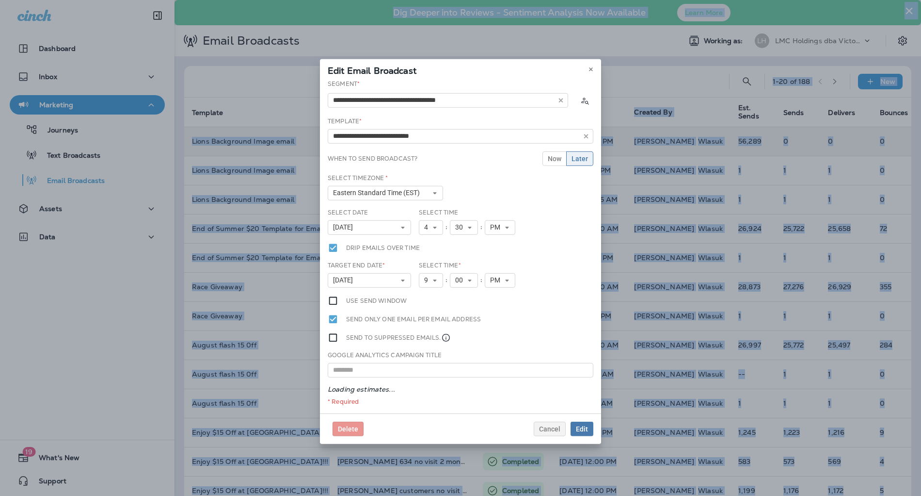
type input "**********"
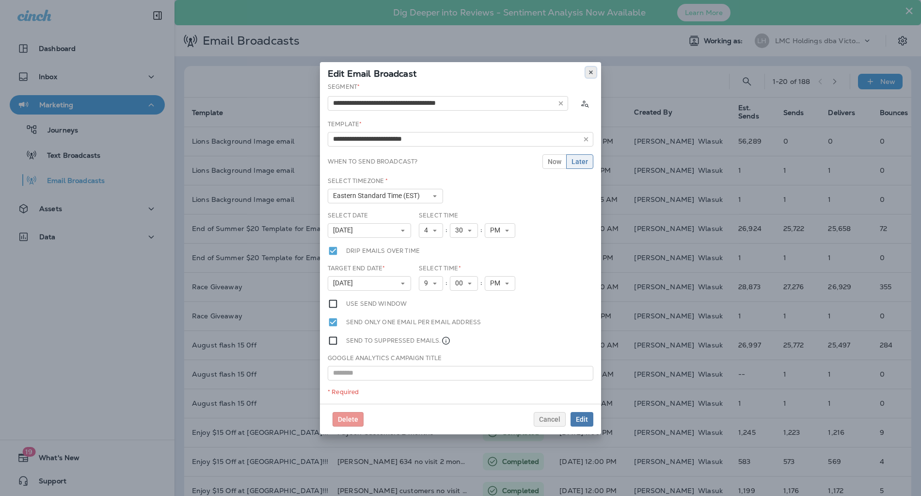
click at [588, 73] on icon at bounding box center [591, 72] width 6 height 6
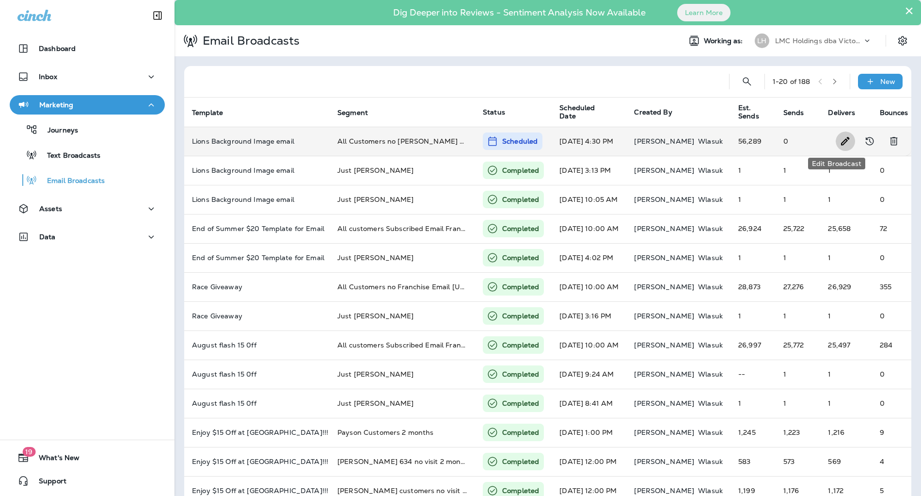
click at [840, 141] on icon "Edit Broadcast" at bounding box center [846, 141] width 12 height 12
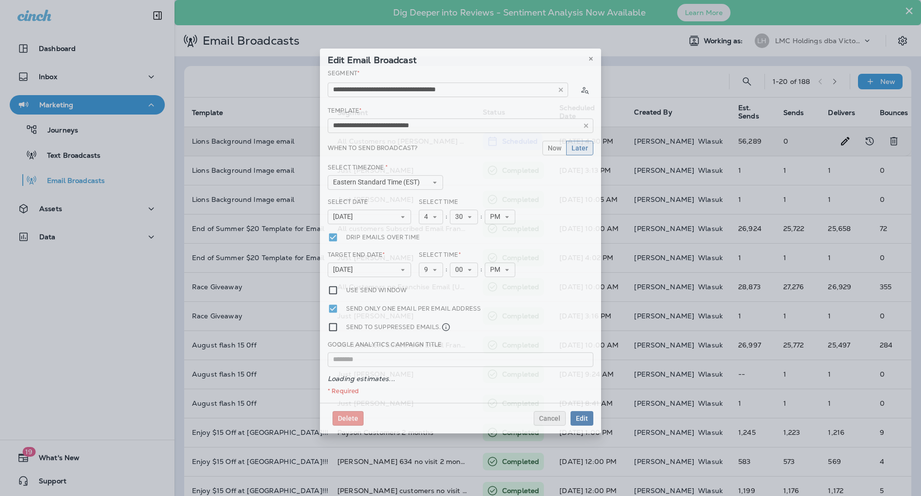
type input "**********"
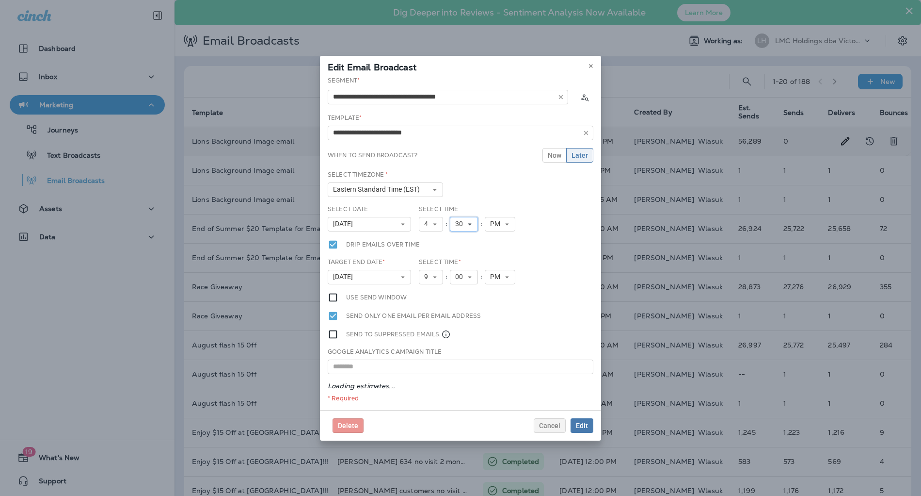
click at [466, 222] on button "30" at bounding box center [464, 224] width 28 height 15
drag, startPoint x: 467, startPoint y: 256, endPoint x: 471, endPoint y: 266, distance: 11.3
click at [471, 268] on div "00 01 02 03 04 05 06 07 08 09 10 11 12 13 14 15 16 17 18 19 20 21 22 23 24 25 2…" at bounding box center [464, 299] width 28 height 136
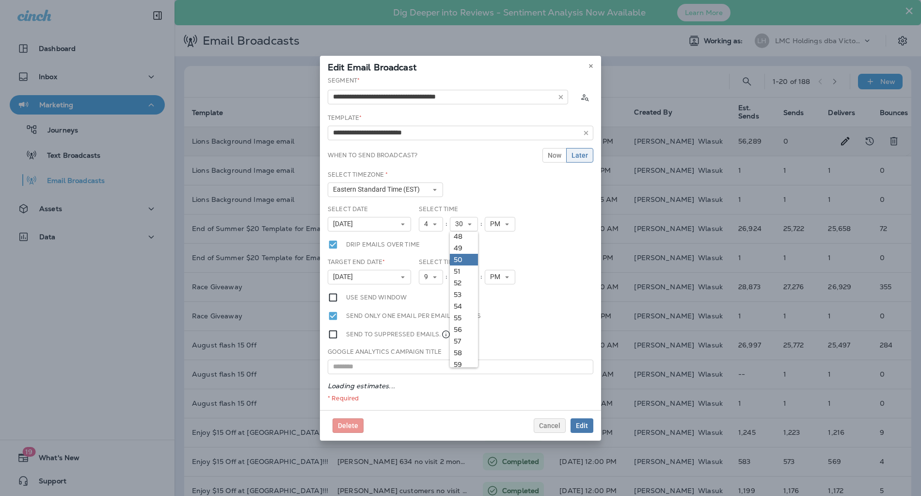
click at [462, 261] on link "50" at bounding box center [464, 260] width 28 height 12
click at [580, 423] on span "Edit" at bounding box center [582, 425] width 12 height 7
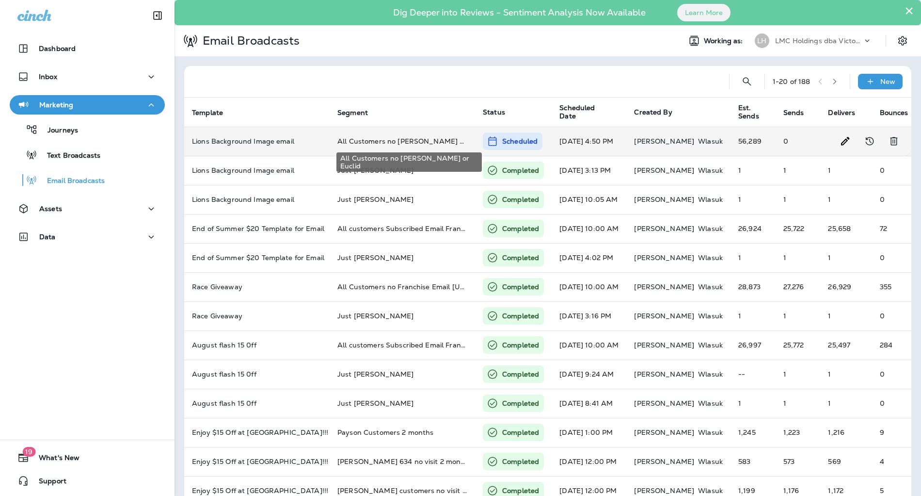
click at [455, 141] on span "All Customers no Florence Payson or Euclid" at bounding box center [414, 141] width 152 height 9
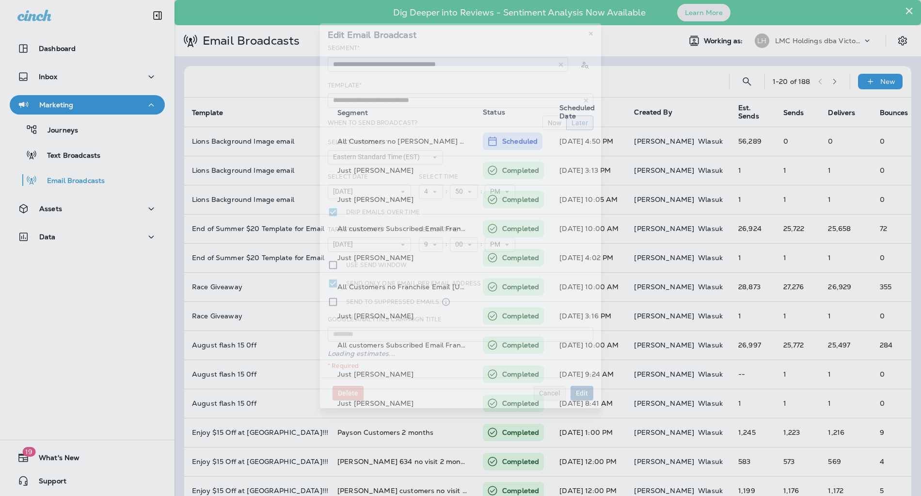
type input "**********"
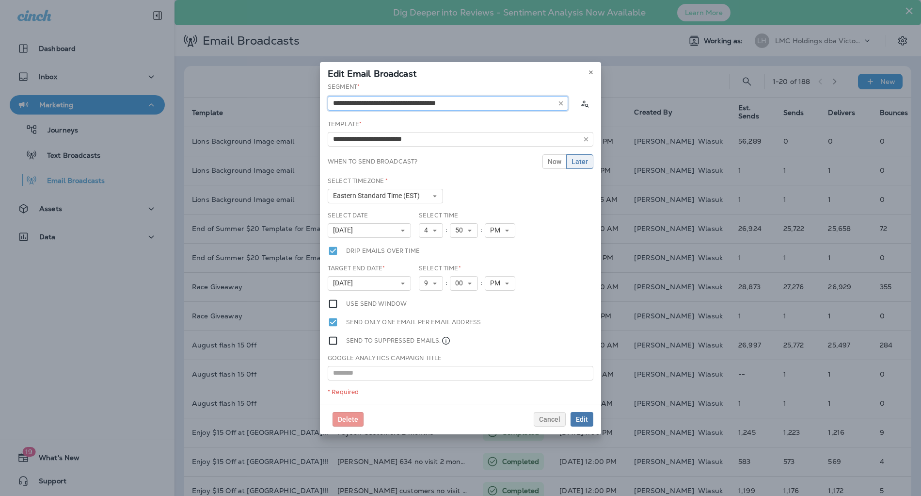
click at [511, 103] on input "text" at bounding box center [448, 103] width 241 height 15
click at [502, 107] on input "text" at bounding box center [448, 103] width 241 height 15
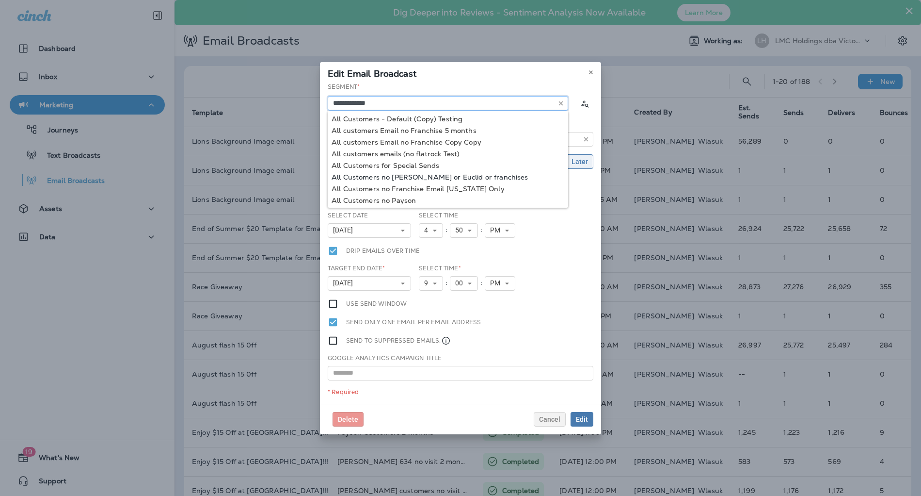
type input "**********"
click at [509, 178] on div "**********" at bounding box center [460, 242] width 281 height 321
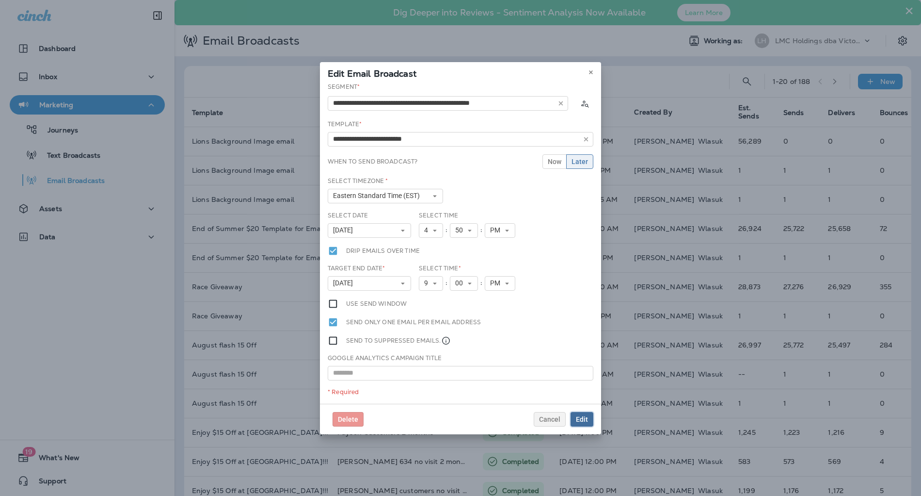
click at [583, 420] on span "Edit" at bounding box center [582, 419] width 12 height 7
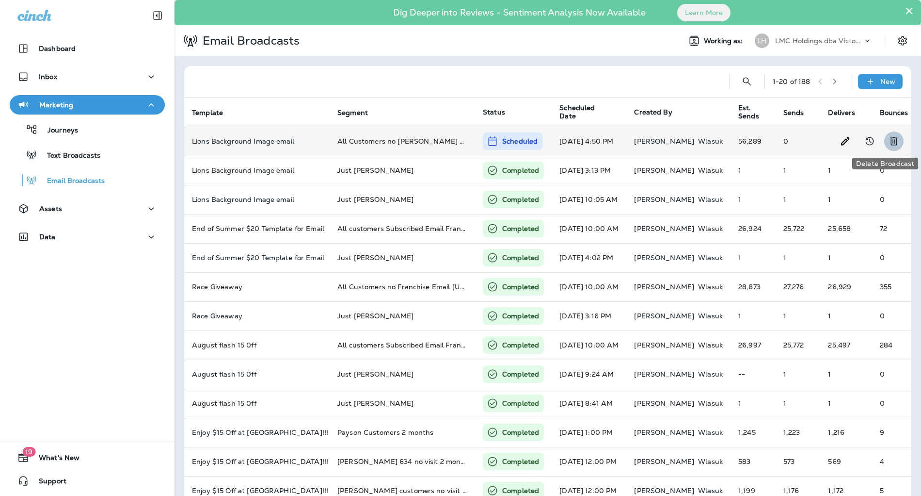
click at [890, 142] on icon "Delete Broadcast" at bounding box center [893, 141] width 7 height 8
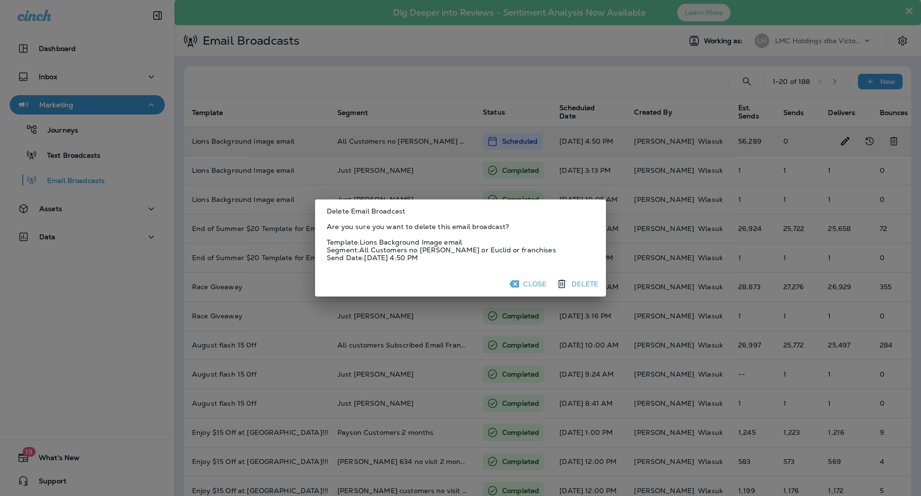
click at [588, 281] on button "Delete" at bounding box center [578, 283] width 48 height 17
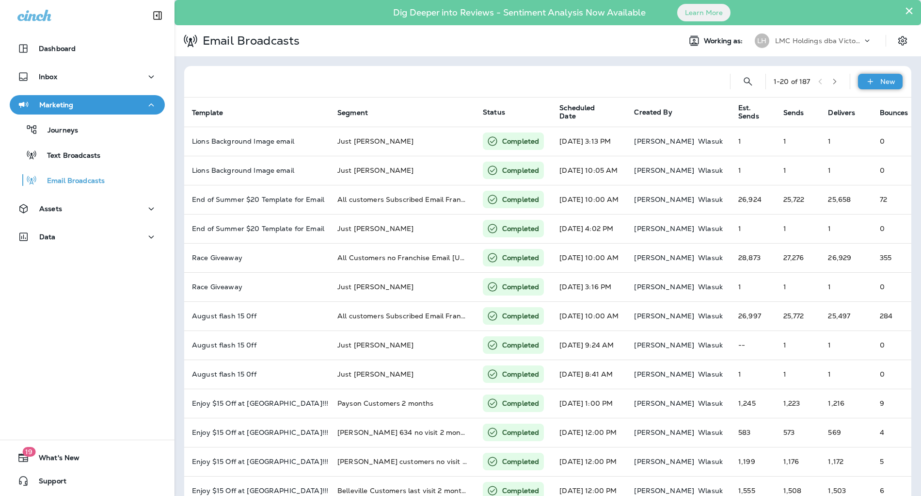
click at [881, 82] on p "New" at bounding box center [888, 82] width 15 height 8
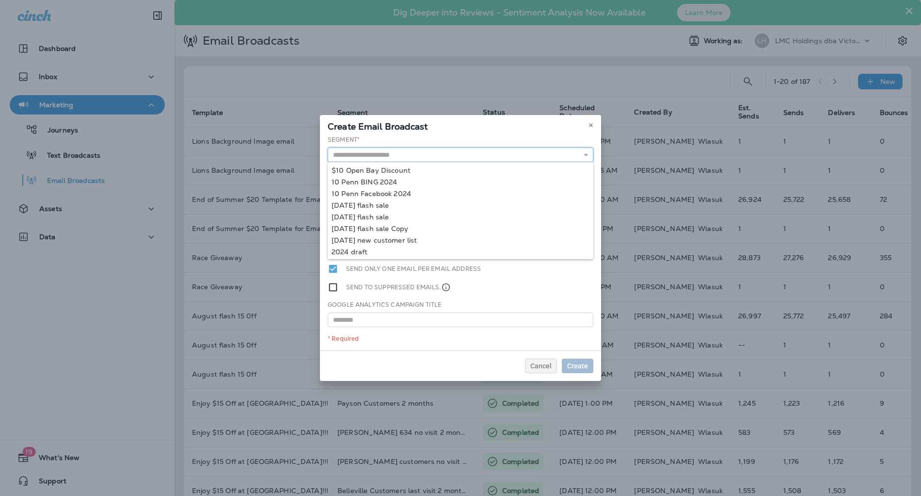
click at [501, 152] on input "text" at bounding box center [461, 154] width 266 height 15
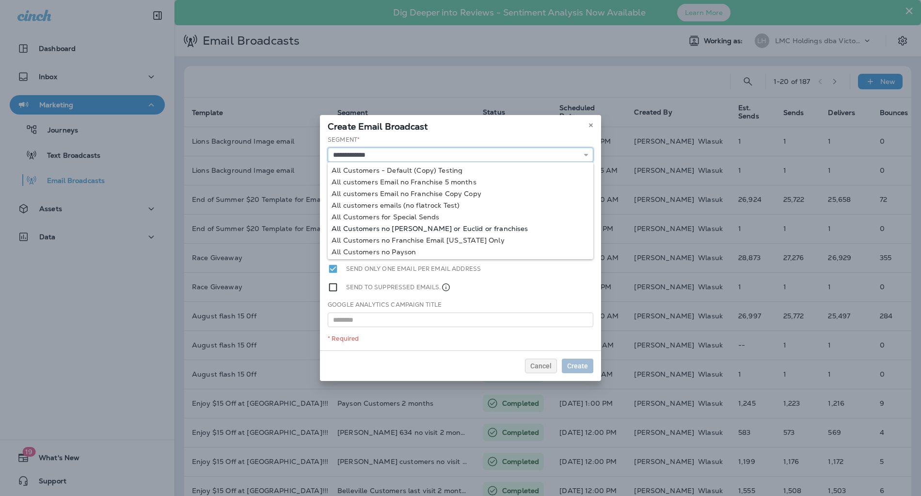
type input "**********"
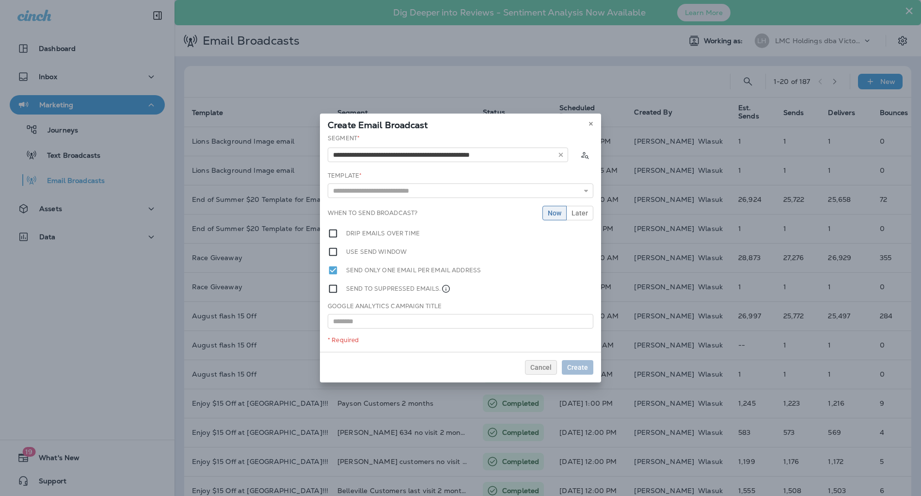
click at [499, 227] on div "**********" at bounding box center [460, 243] width 281 height 218
click at [514, 190] on input "text" at bounding box center [461, 190] width 266 height 15
type input "**********"
click at [416, 210] on div "**********" at bounding box center [460, 243] width 281 height 218
click at [589, 213] on button "Later" at bounding box center [579, 213] width 27 height 15
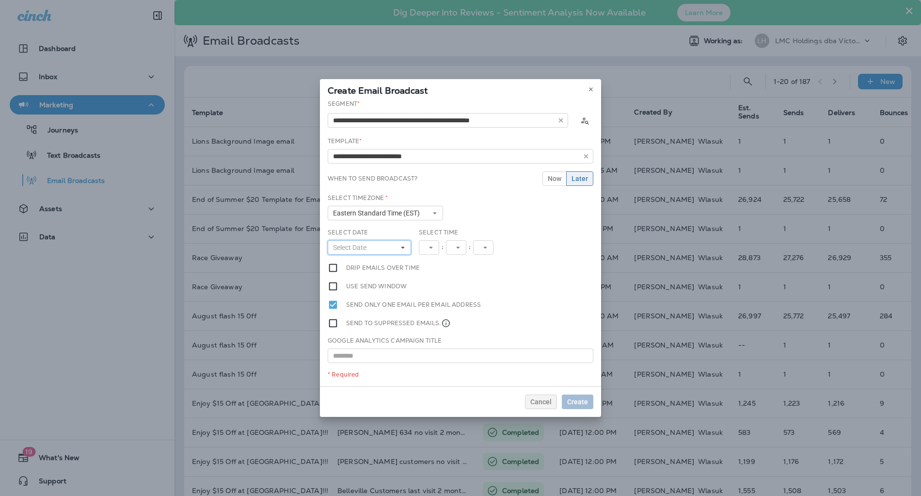
click at [387, 248] on button "Select Date" at bounding box center [369, 247] width 83 height 15
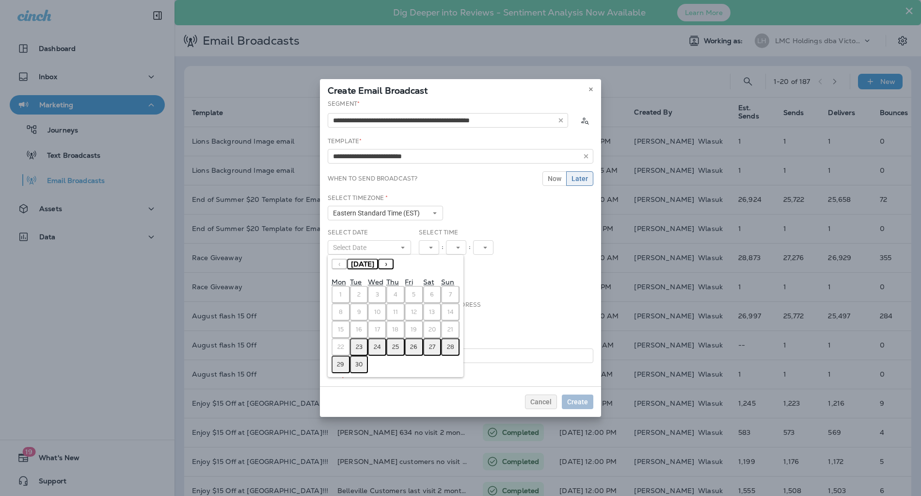
click at [359, 346] on abbr "23" at bounding box center [359, 347] width 7 height 8
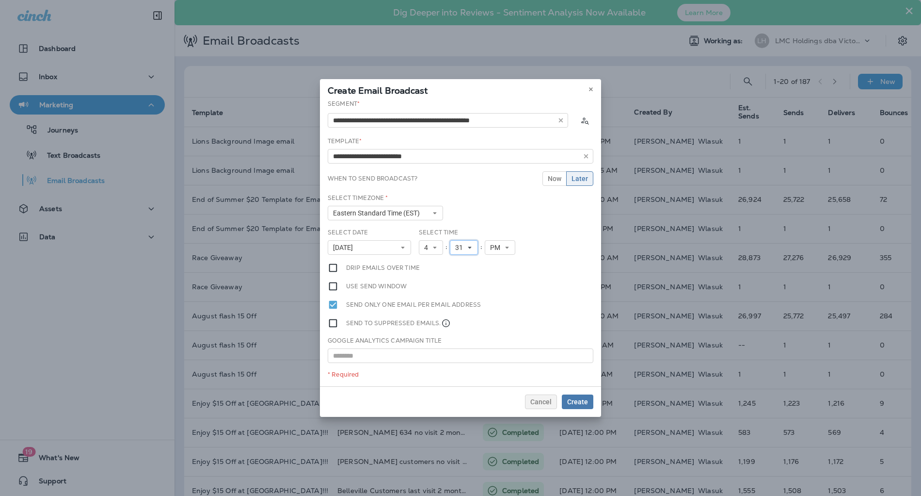
click at [465, 249] on span "31" at bounding box center [461, 247] width 12 height 8
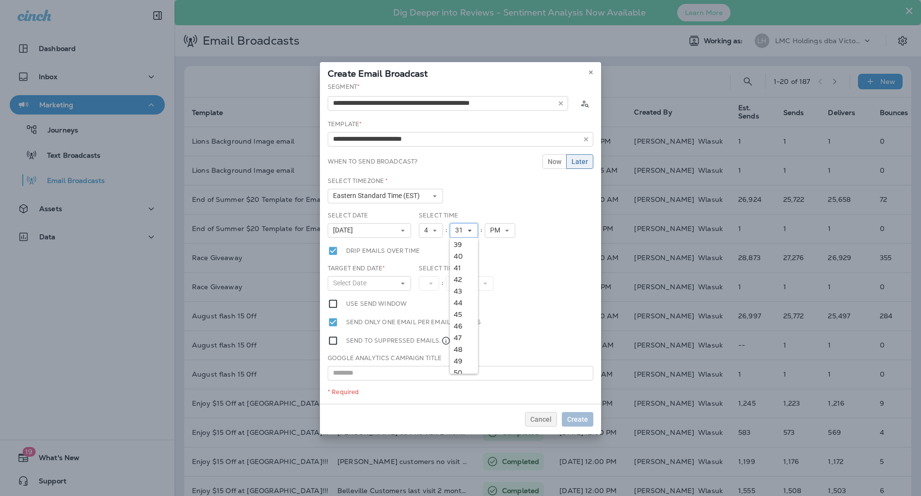
scroll to position [522, 0]
click at [463, 248] on link "45" at bounding box center [464, 248] width 28 height 12
drag, startPoint x: 373, startPoint y: 281, endPoint x: 380, endPoint y: 282, distance: 6.9
click at [376, 281] on button "Select Date" at bounding box center [369, 283] width 83 height 15
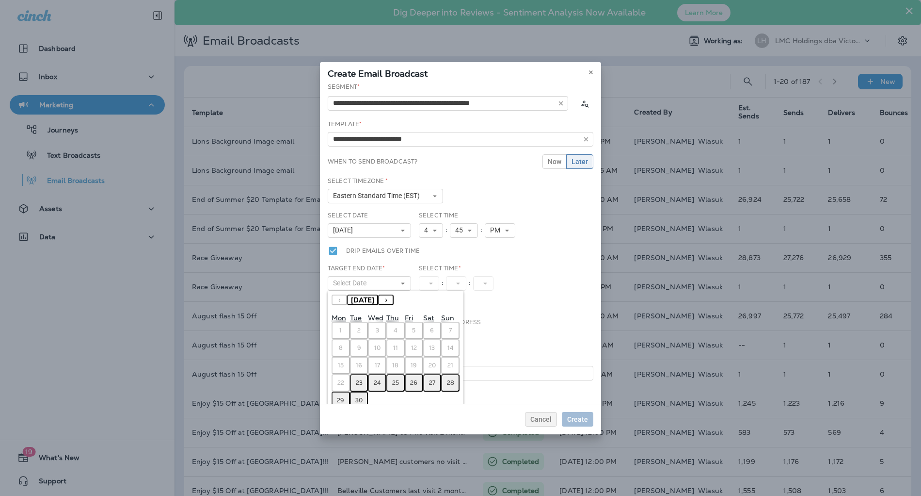
click at [363, 378] on button "23" at bounding box center [359, 382] width 18 height 17
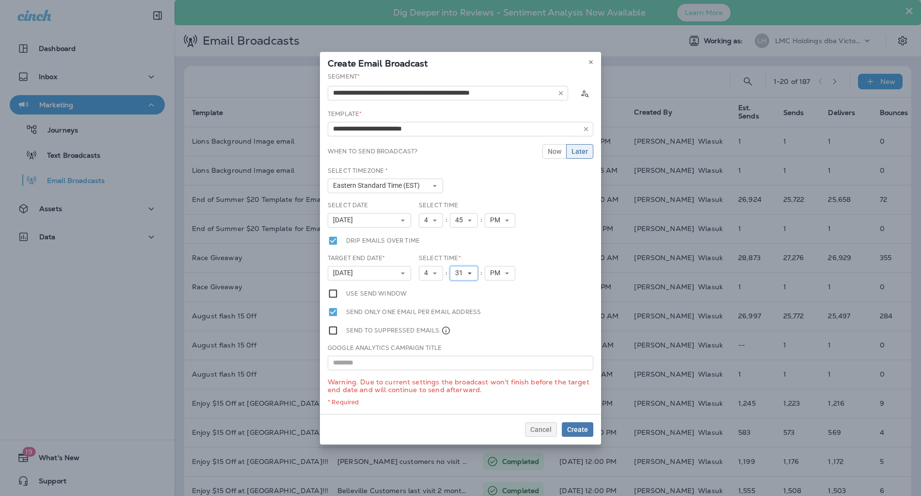
click at [462, 277] on button "31" at bounding box center [464, 273] width 28 height 15
click at [432, 274] on icon at bounding box center [435, 273] width 6 height 6
click at [425, 369] on link "9" at bounding box center [431, 373] width 24 height 12
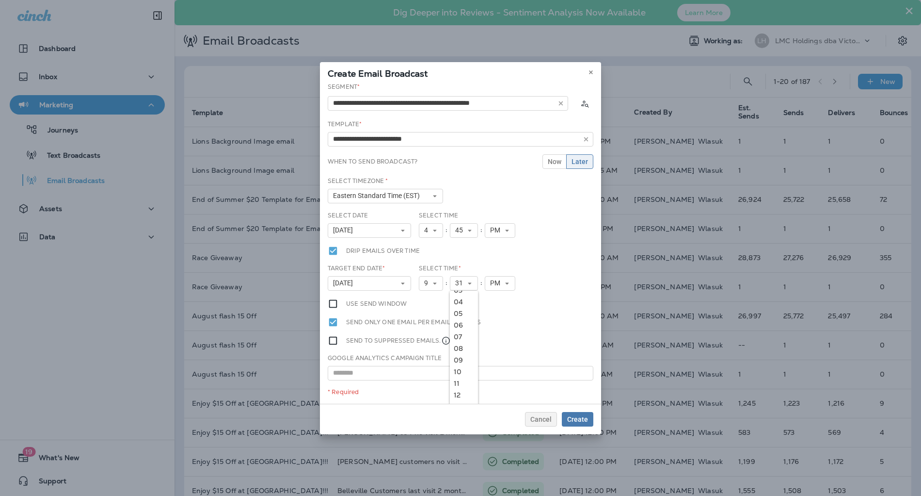
scroll to position [0, 0]
click at [457, 294] on link "00" at bounding box center [464, 299] width 28 height 12
click at [581, 416] on span "Create" at bounding box center [577, 419] width 21 height 7
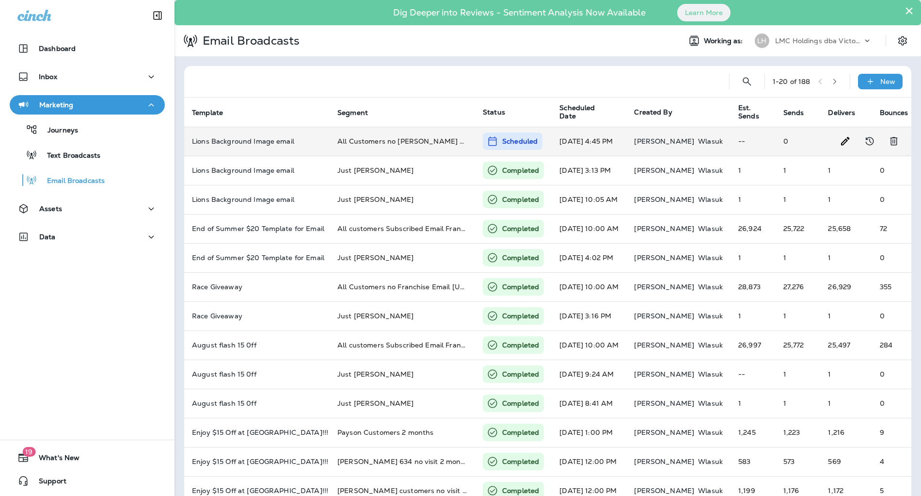
click at [372, 146] on td "All Customers no [PERSON_NAME] or Euclid or franchises" at bounding box center [402, 141] width 145 height 29
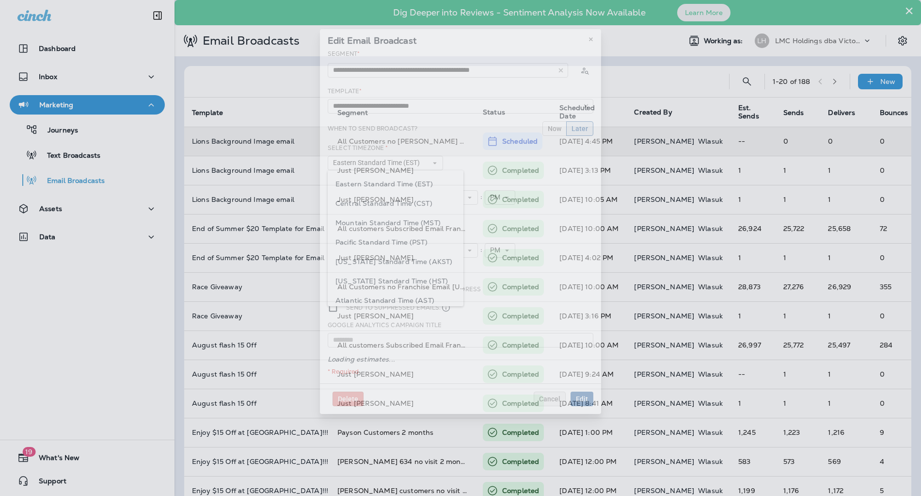
type input "**********"
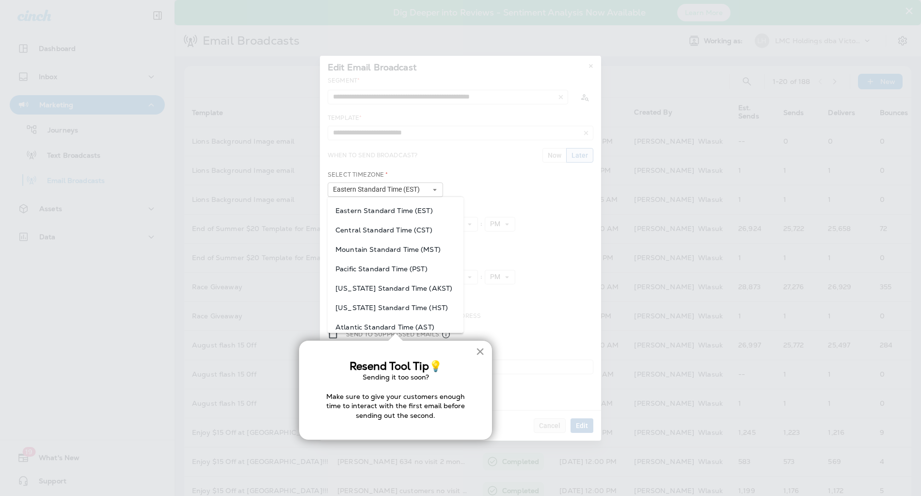
click at [484, 353] on button "×" at bounding box center [480, 351] width 9 height 16
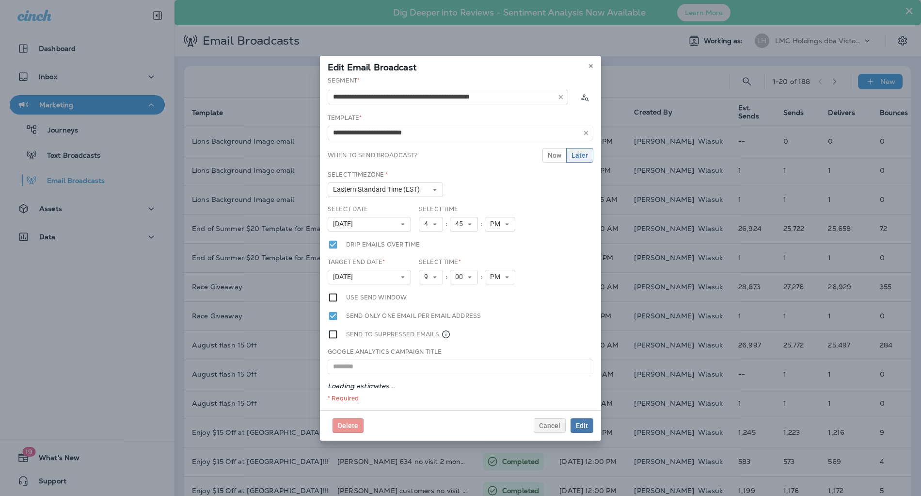
click at [484, 353] on div "Google Analytics Campaign Title" at bounding box center [461, 360] width 266 height 27
click at [580, 427] on span "Edit" at bounding box center [582, 425] width 12 height 7
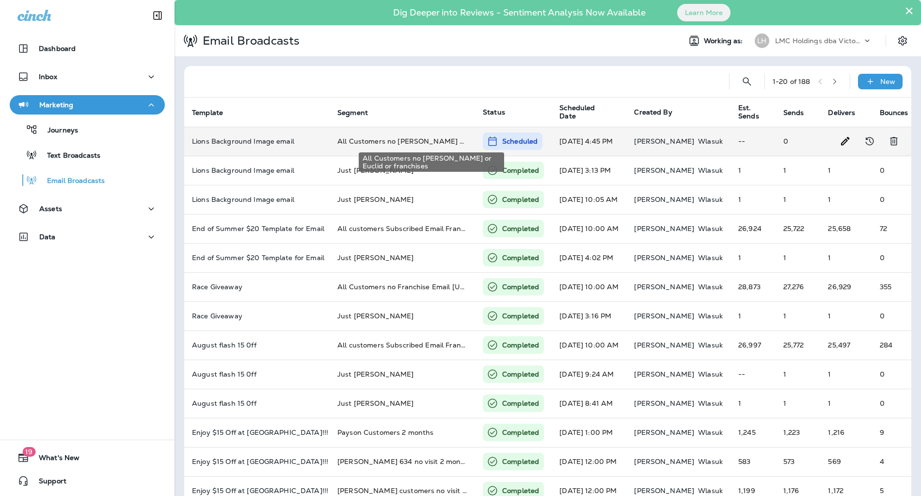
click at [385, 138] on span "All Customers no [PERSON_NAME] or Euclid or franchises" at bounding box center [436, 141] width 197 height 9
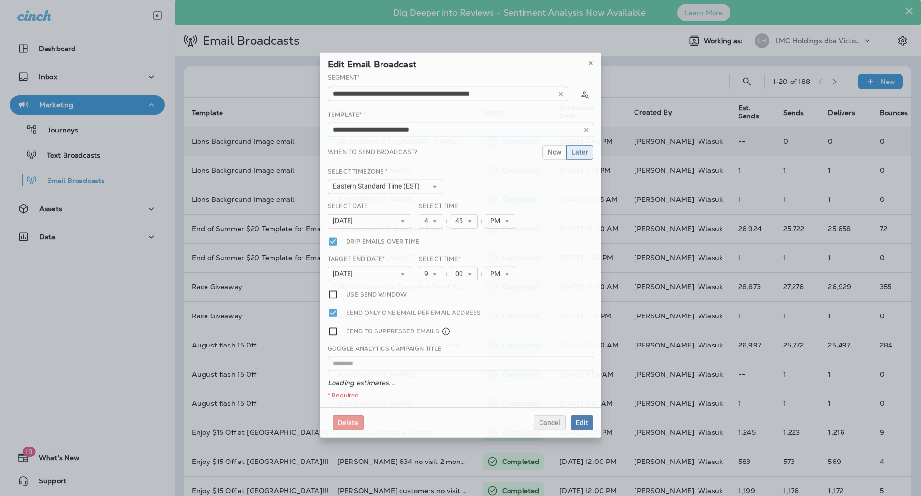
type input "**********"
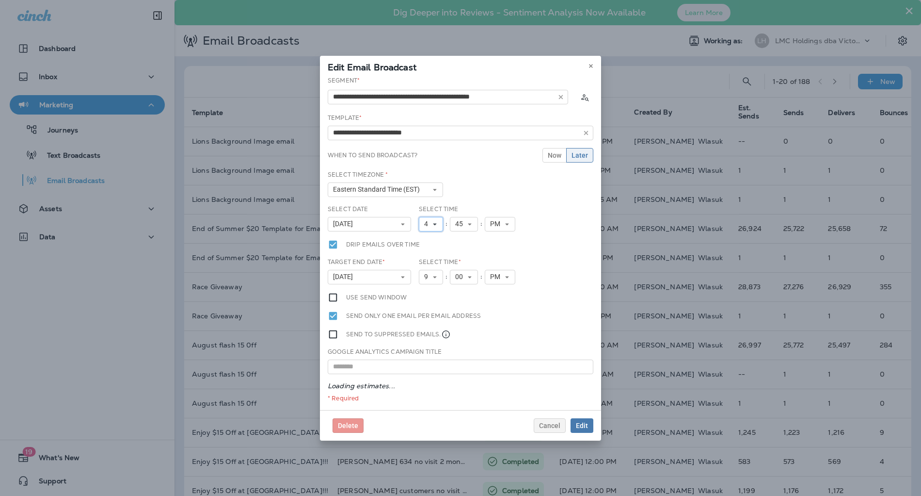
click at [431, 221] on span "4" at bounding box center [428, 224] width 8 height 8
click at [428, 289] on link "5" at bounding box center [431, 286] width 24 height 12
click at [463, 228] on button "45" at bounding box center [464, 224] width 28 height 15
click at [465, 241] on link "00" at bounding box center [464, 240] width 28 height 12
click at [590, 430] on button "Edit" at bounding box center [582, 425] width 23 height 15
